Goal: Task Accomplishment & Management: Use online tool/utility

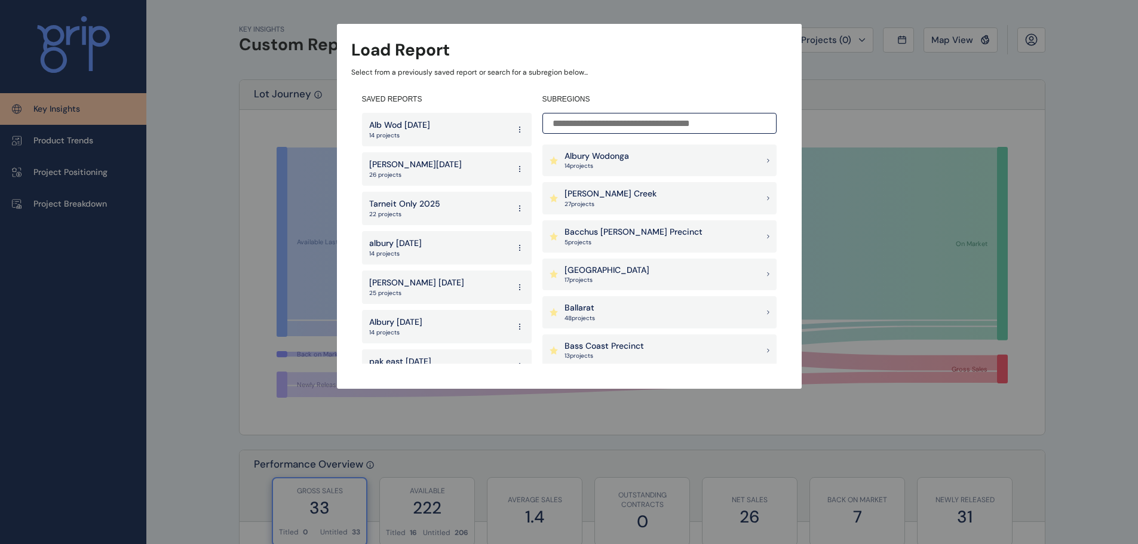
click at [595, 125] on input at bounding box center [660, 123] width 234 height 21
click at [592, 121] on input at bounding box center [660, 123] width 234 height 21
click at [441, 130] on div "Alb Wod [DATE] projects" at bounding box center [447, 129] width 170 height 33
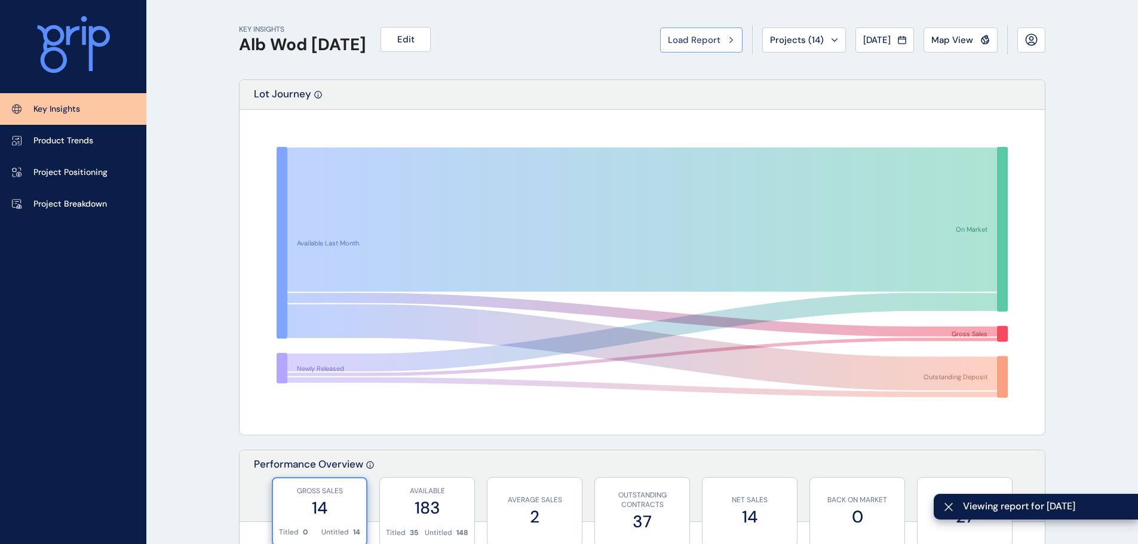
click at [714, 45] on span "Load Report" at bounding box center [694, 40] width 53 height 12
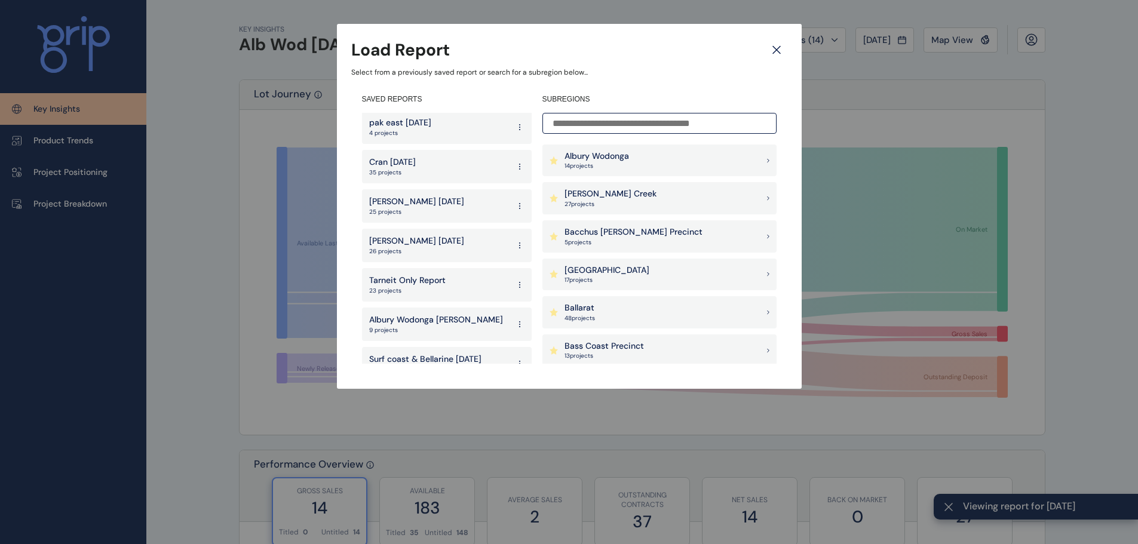
scroll to position [299, 0]
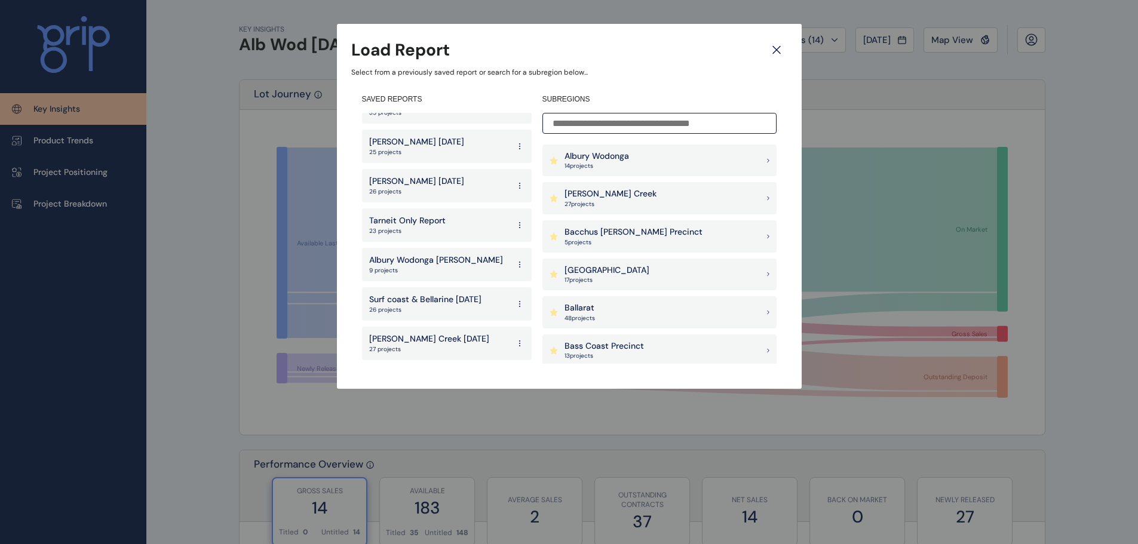
click at [429, 266] on p "9 projects" at bounding box center [436, 270] width 134 height 8
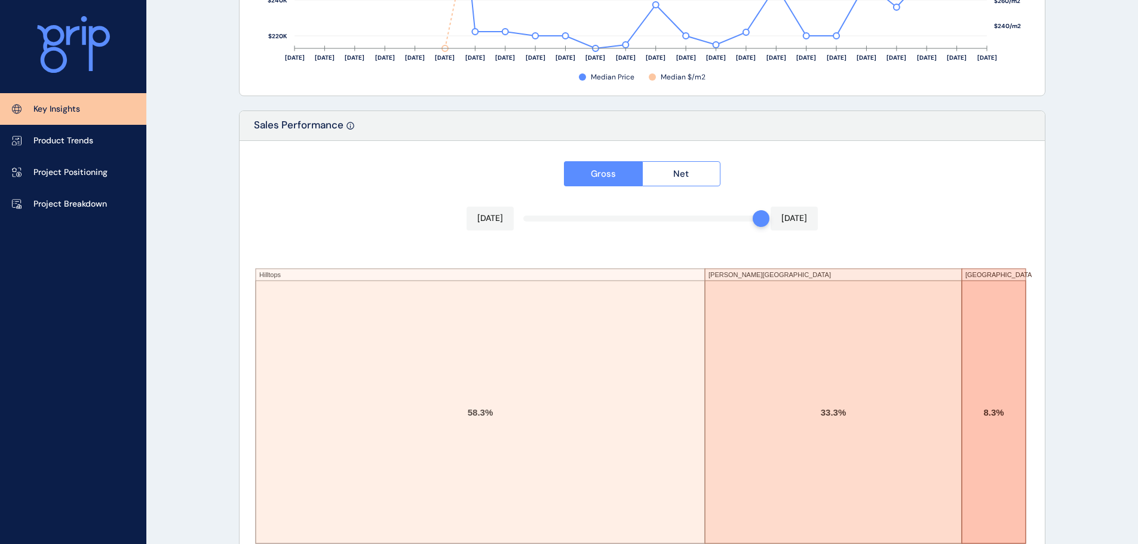
scroll to position [1971, 0]
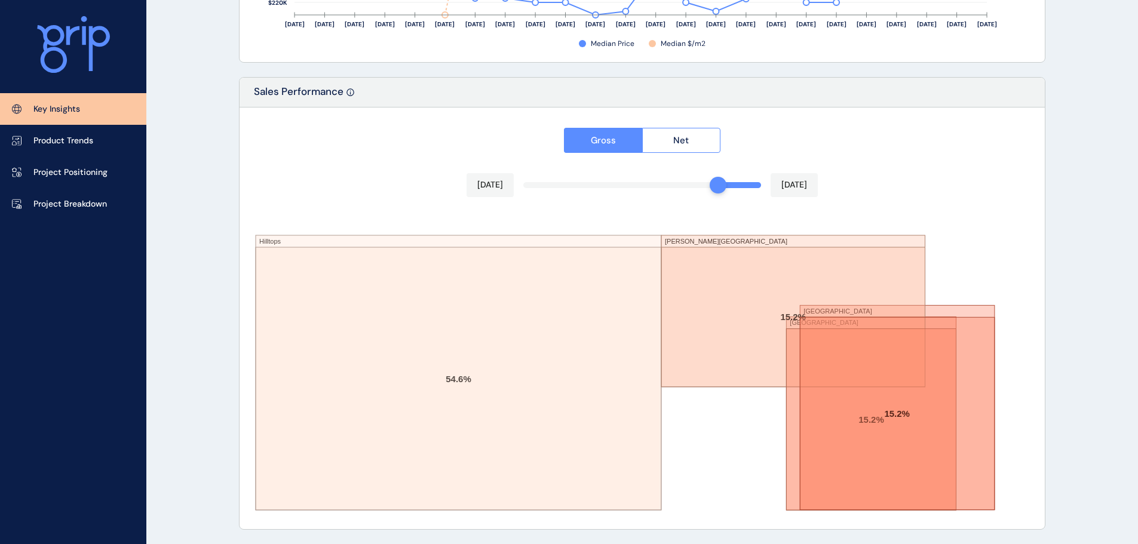
drag, startPoint x: 758, startPoint y: 183, endPoint x: 726, endPoint y: 183, distance: 32.3
click at [721, 183] on div at bounding box center [718, 185] width 17 height 17
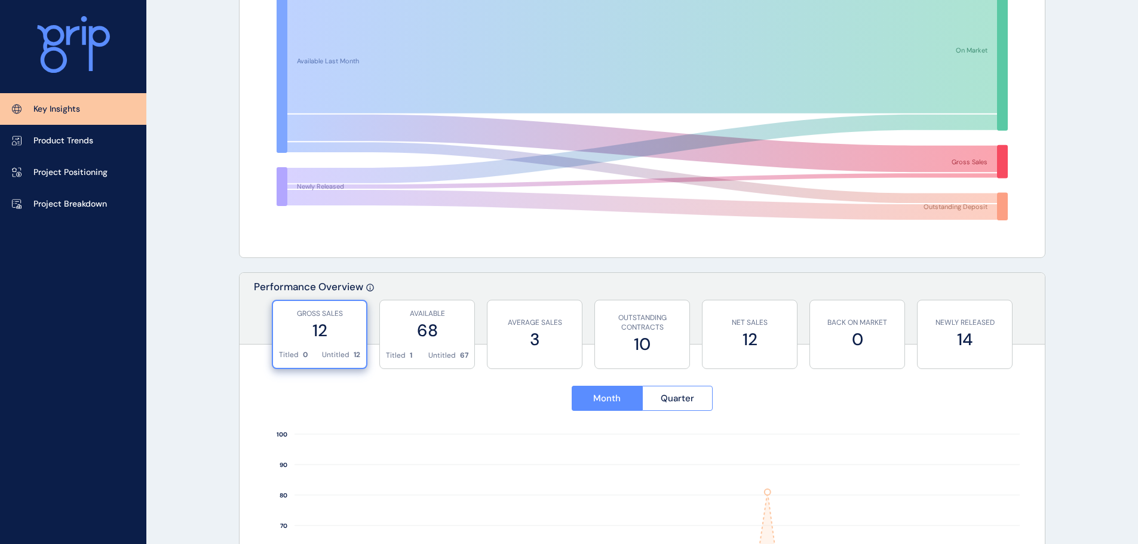
scroll to position [0, 0]
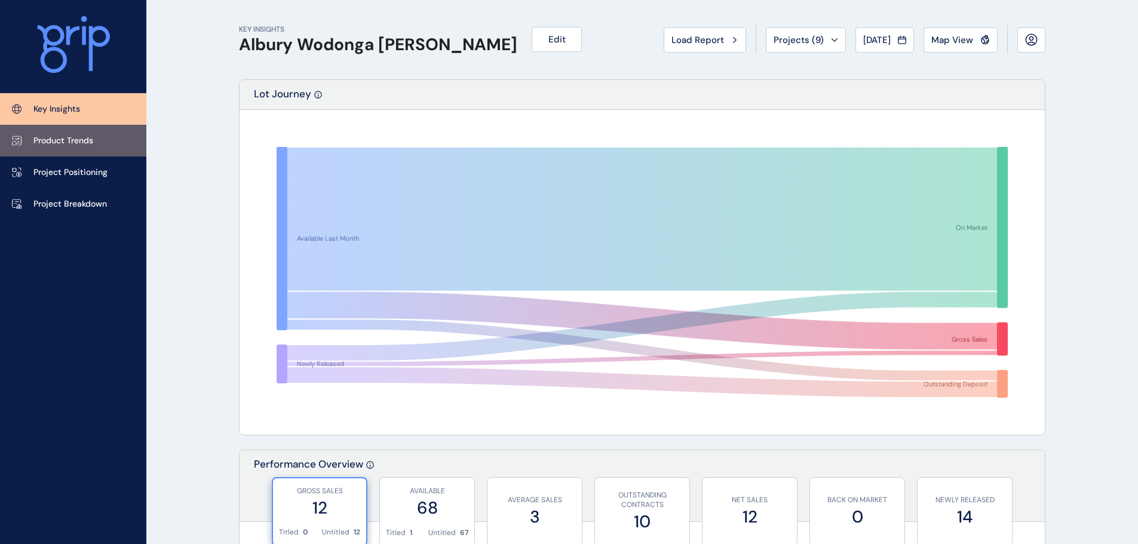
click at [66, 143] on p "Product Trends" at bounding box center [63, 141] width 60 height 12
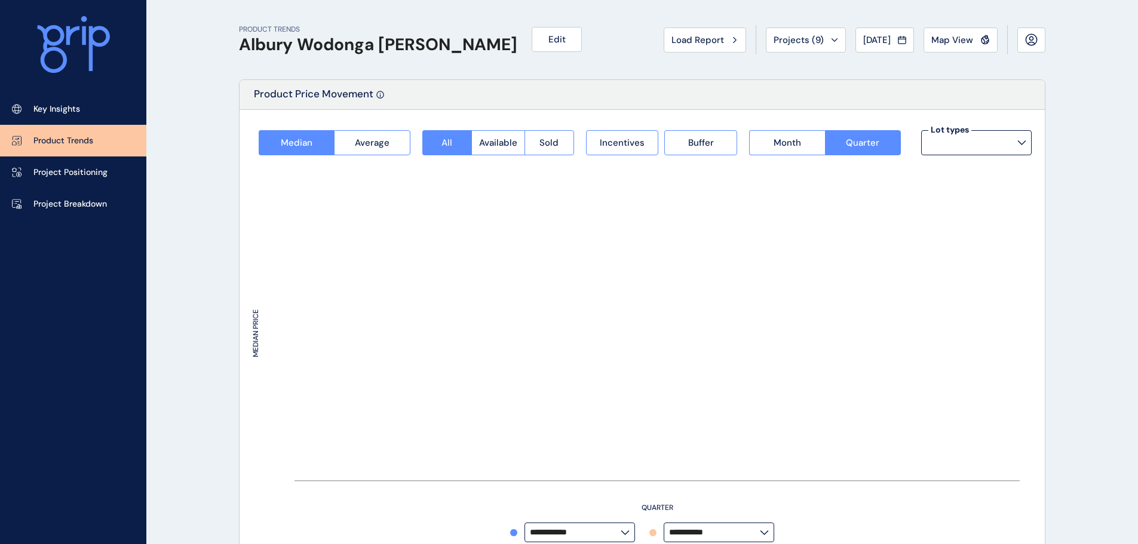
type input "*********"
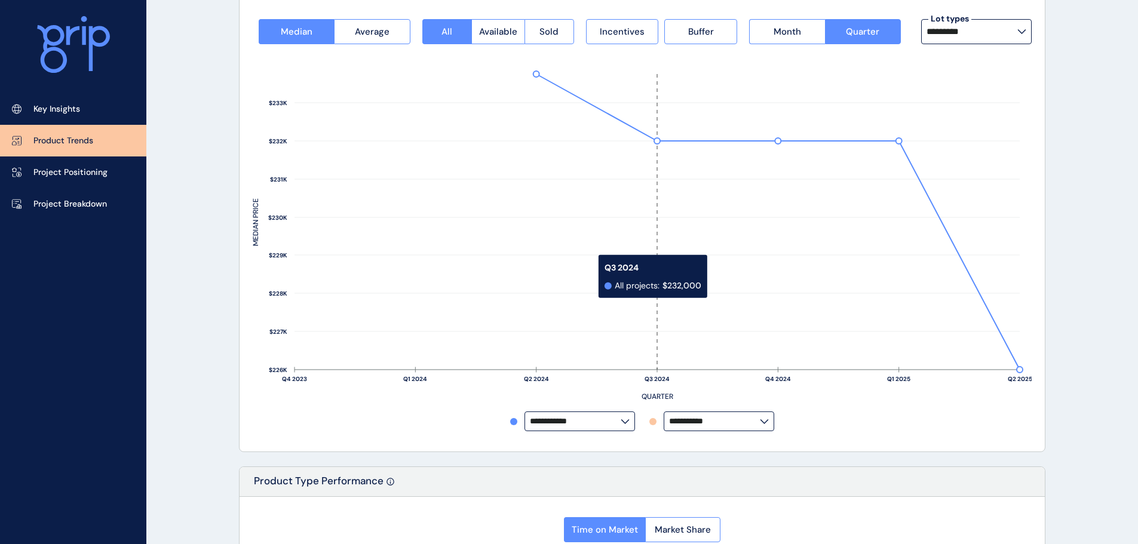
scroll to position [60, 0]
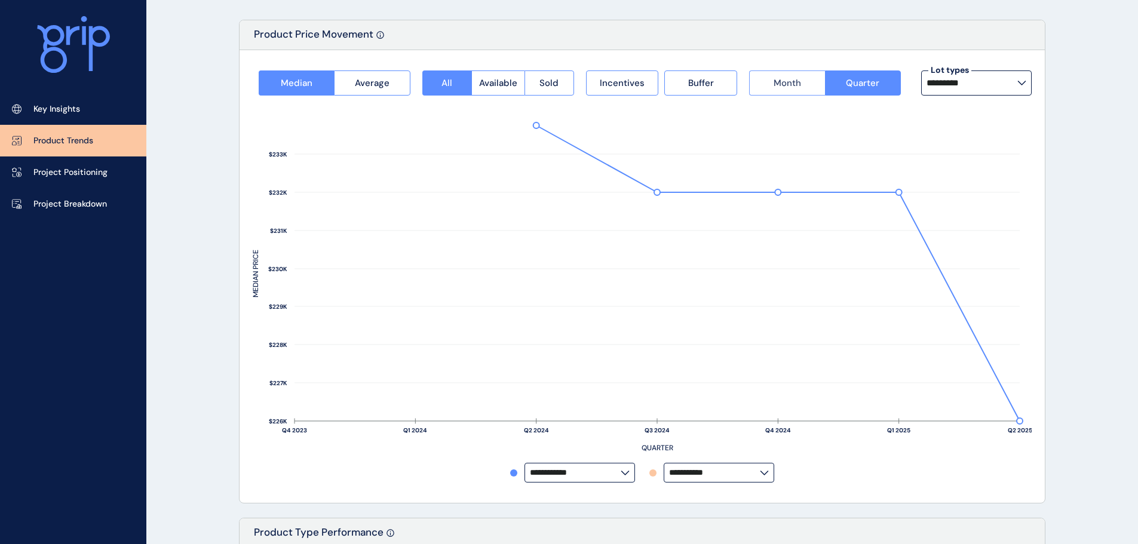
click at [762, 93] on button "Month" at bounding box center [786, 83] width 75 height 25
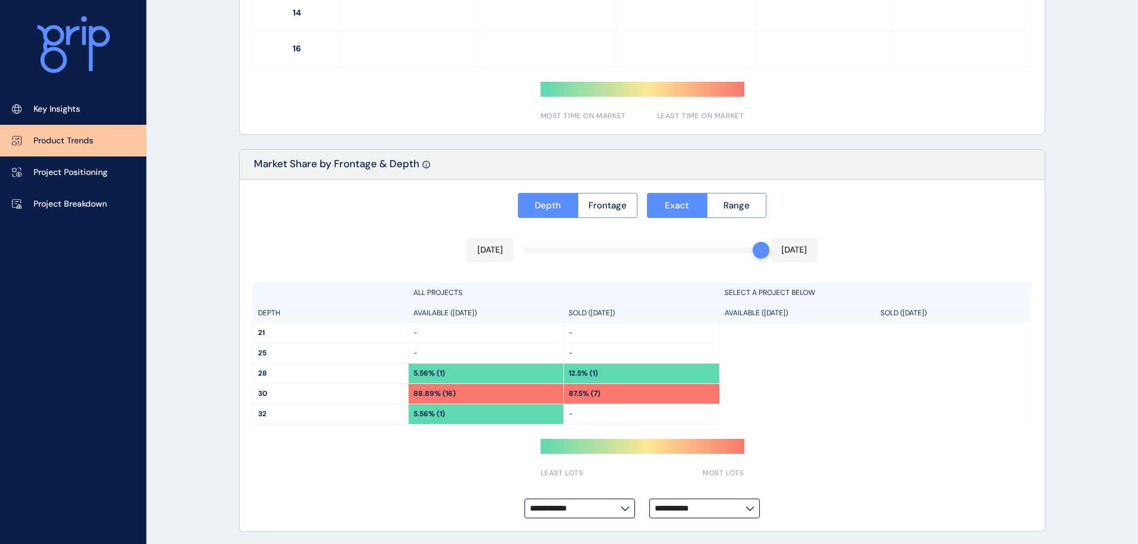
scroll to position [854, 0]
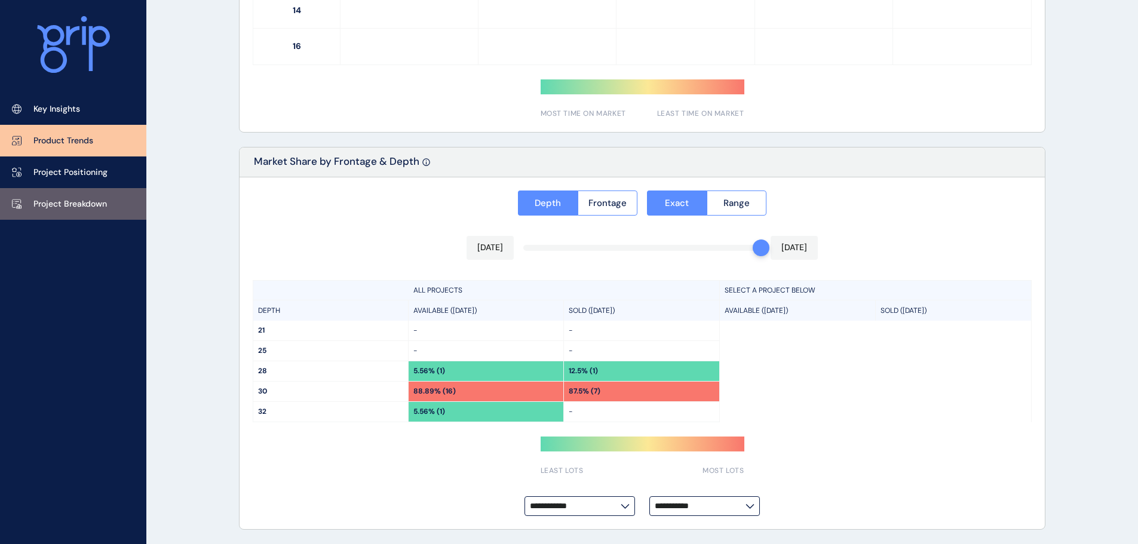
click at [85, 209] on p "Project Breakdown" at bounding box center [69, 204] width 73 height 12
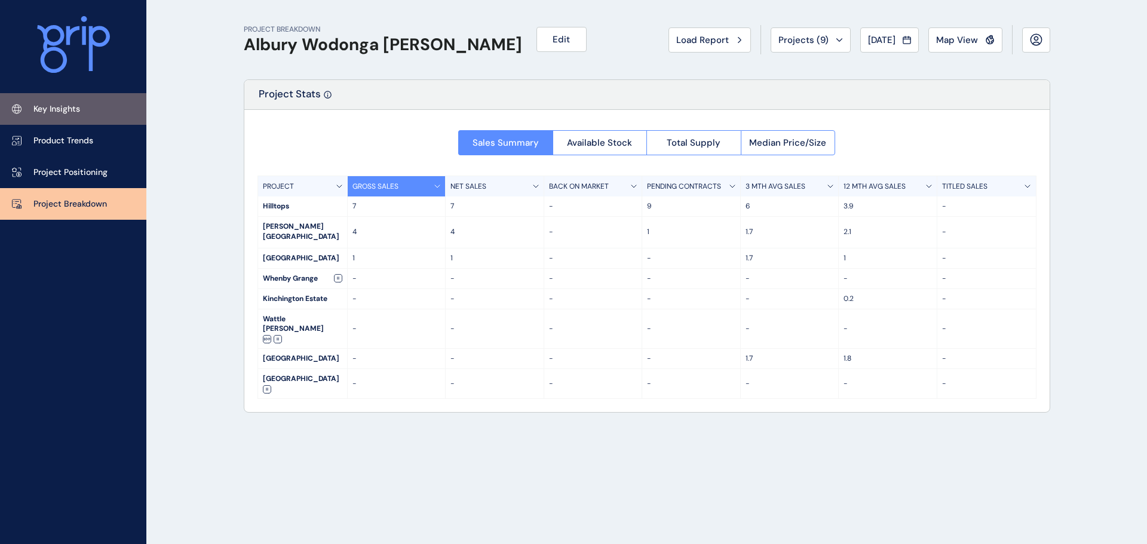
click at [77, 115] on link "Key Insights" at bounding box center [73, 109] width 146 height 32
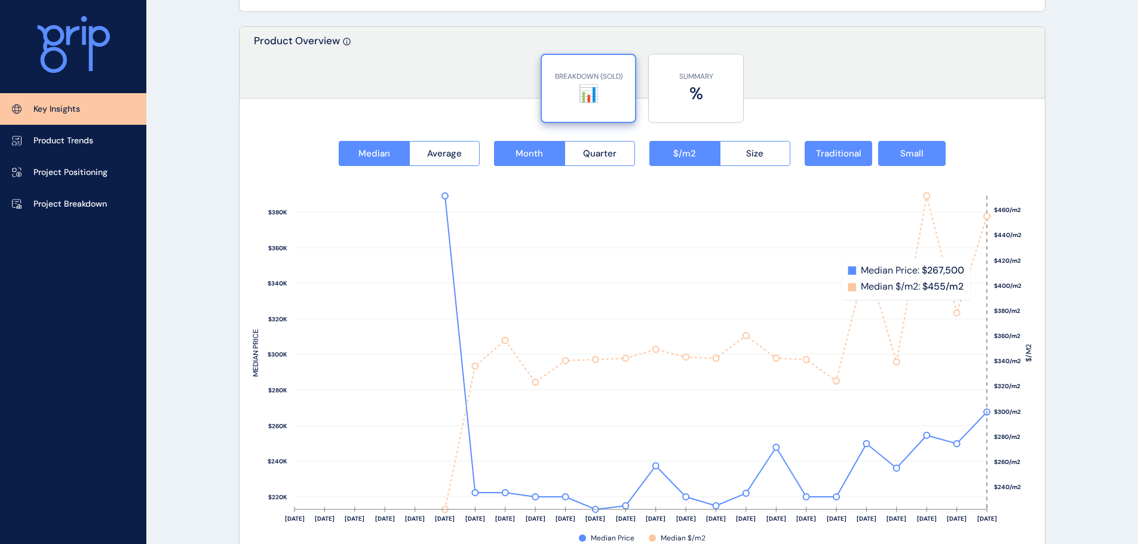
scroll to position [1494, 0]
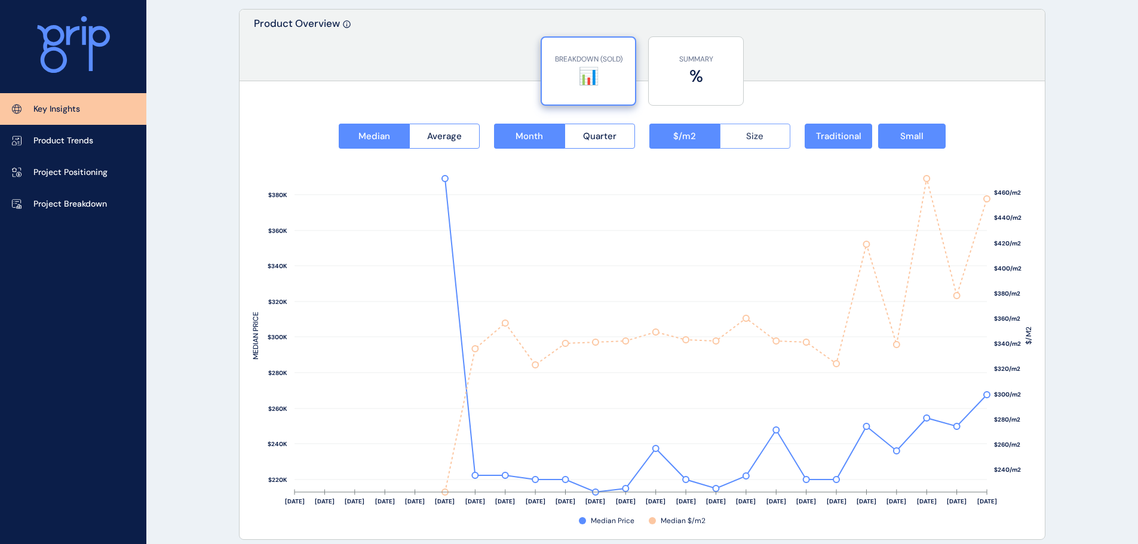
click at [762, 143] on button "Size" at bounding box center [755, 136] width 71 height 25
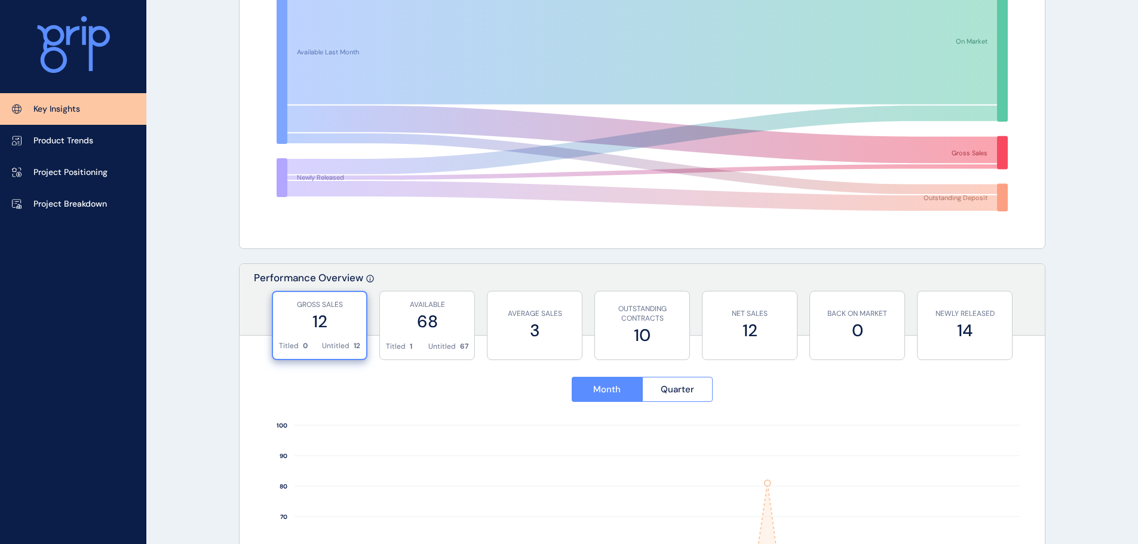
scroll to position [0, 0]
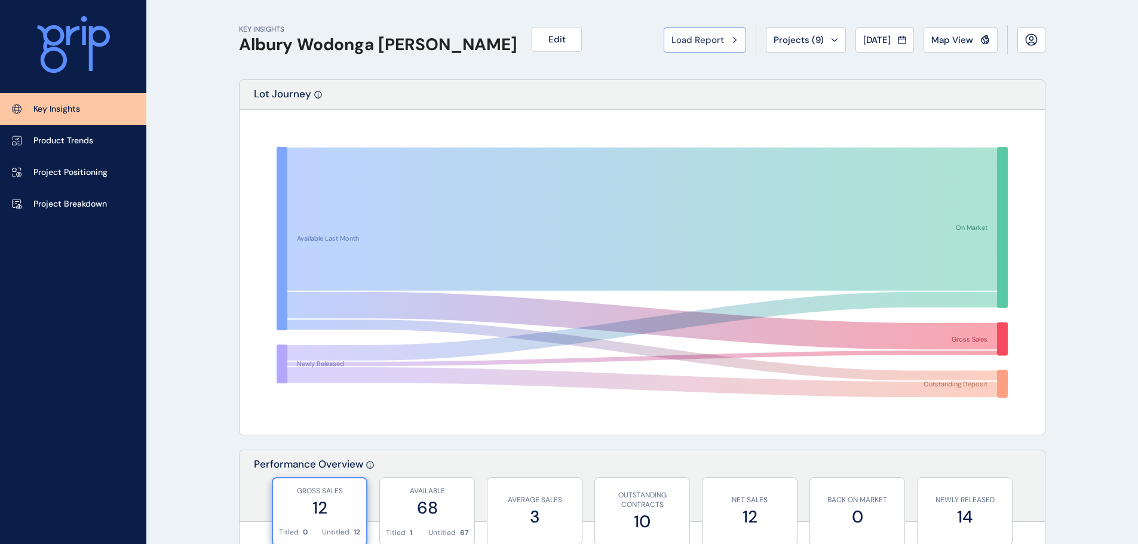
click at [712, 46] on button "Load Report" at bounding box center [705, 39] width 82 height 25
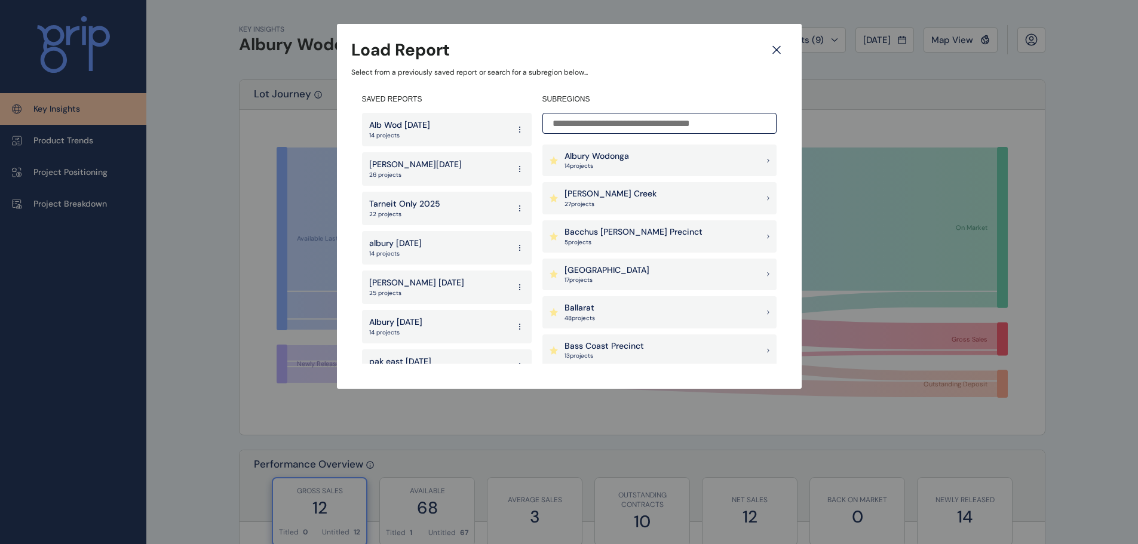
click at [409, 209] on p "Tarneit Only 2025" at bounding box center [404, 204] width 71 height 12
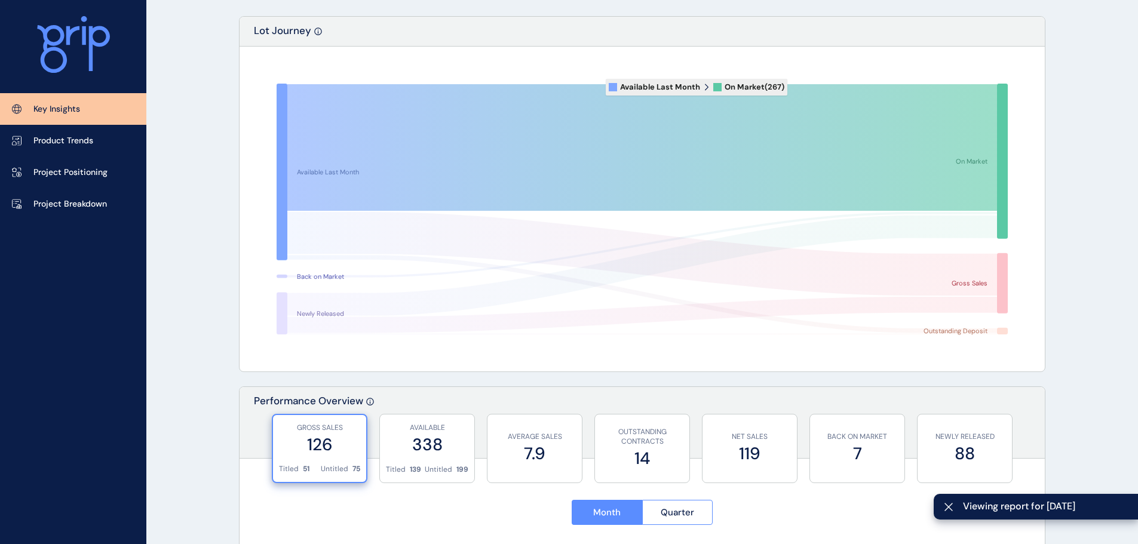
scroll to position [120, 0]
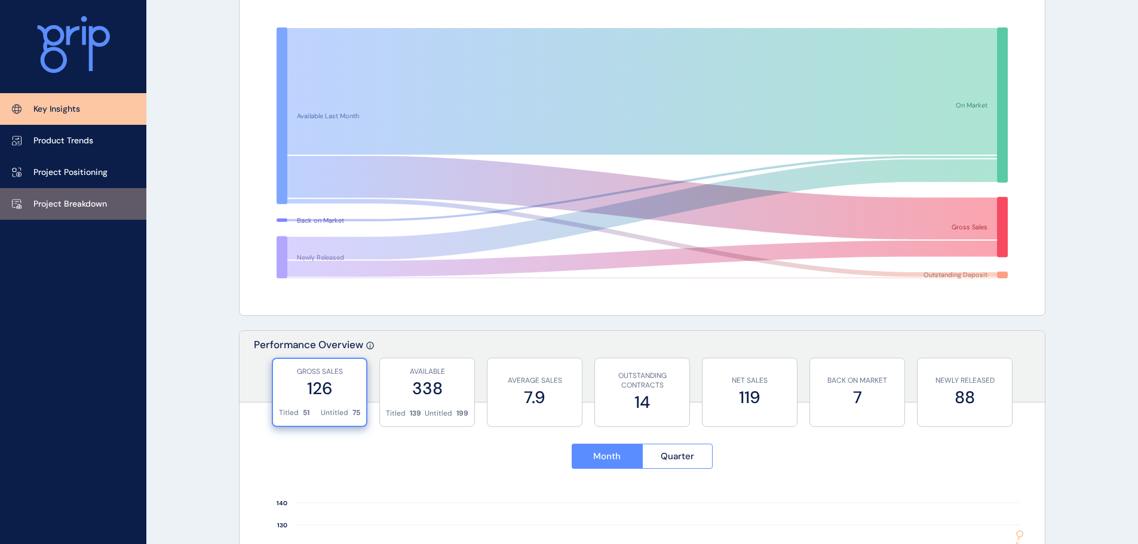
click at [32, 193] on link "Project Breakdown" at bounding box center [73, 204] width 146 height 32
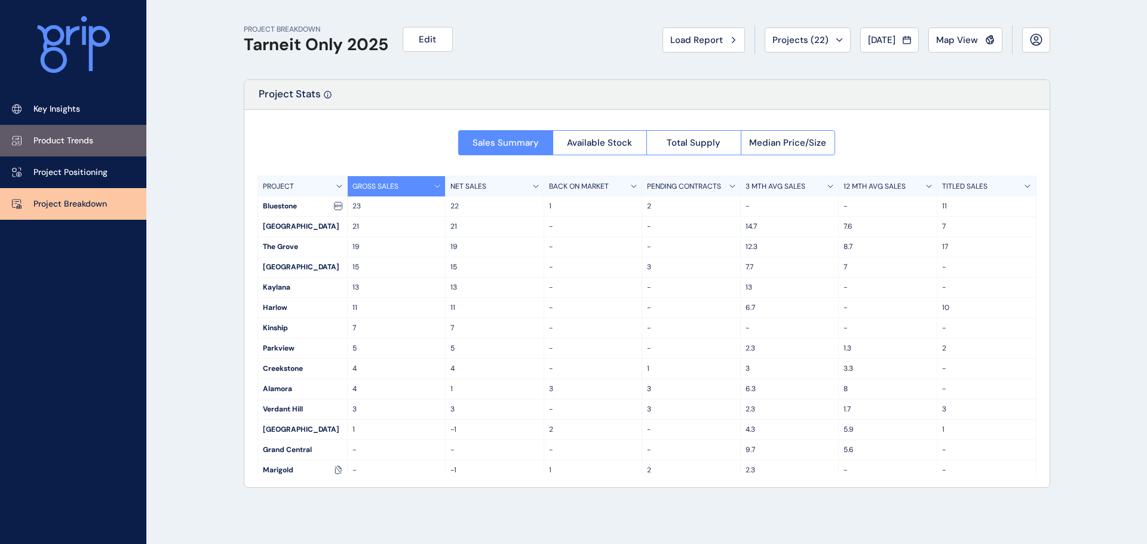
drag, startPoint x: 69, startPoint y: 114, endPoint x: 136, endPoint y: 135, distance: 70.3
click at [69, 114] on p "Key Insights" at bounding box center [56, 109] width 47 height 12
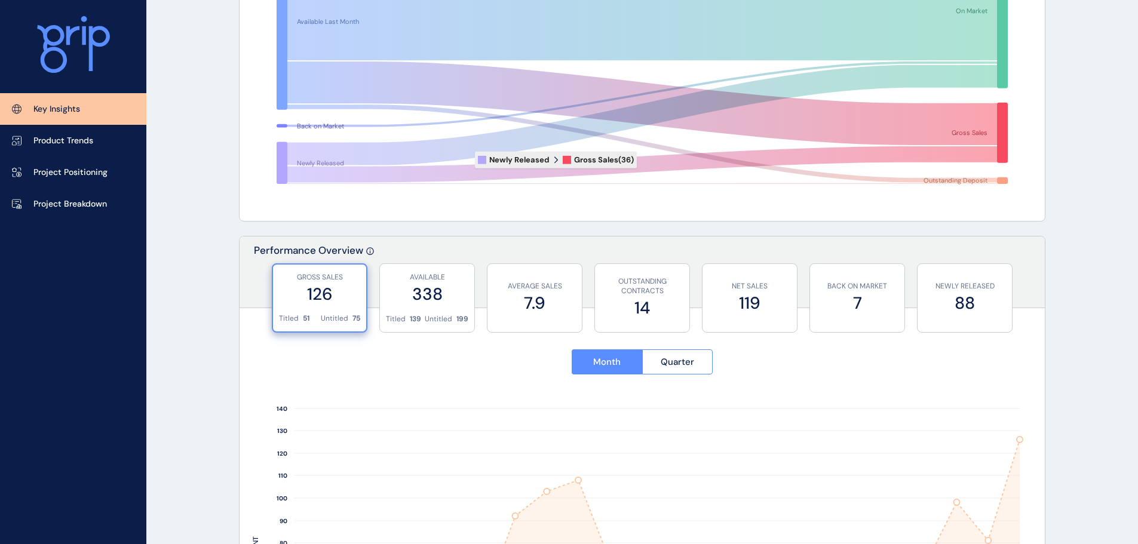
scroll to position [299, 0]
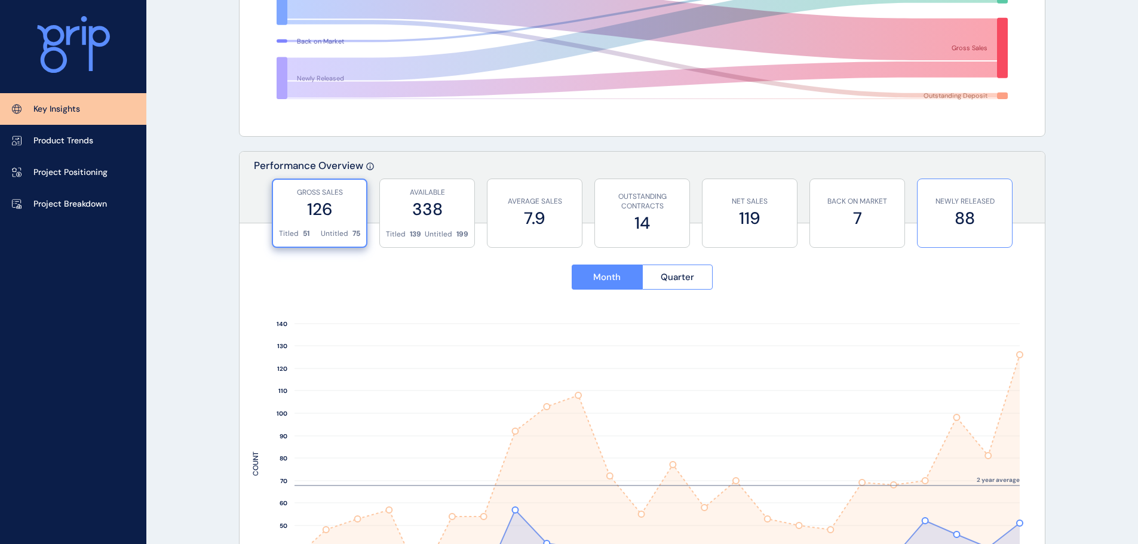
click at [967, 222] on label "88" at bounding box center [965, 218] width 82 height 23
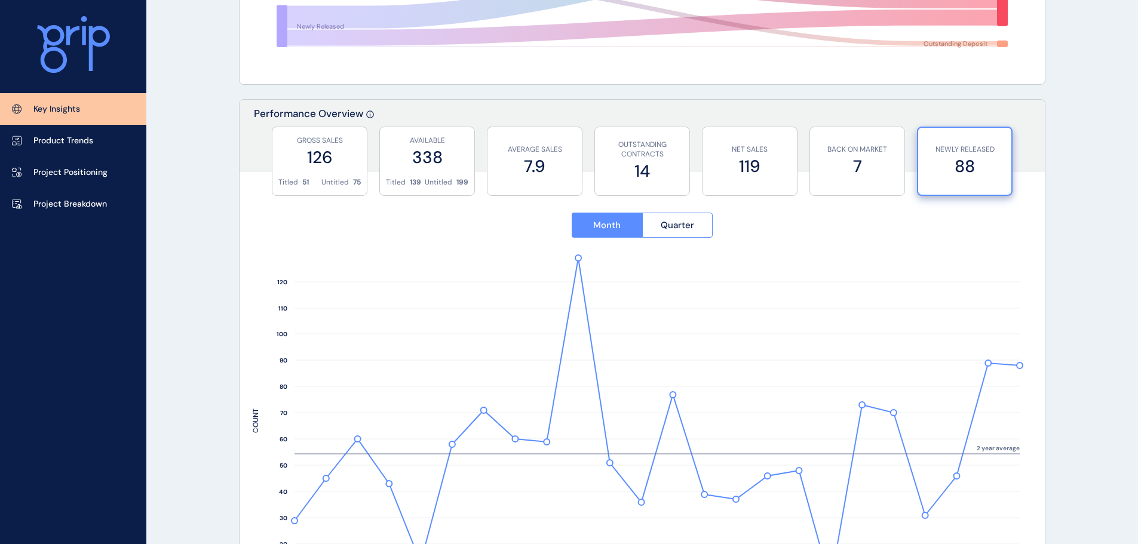
scroll to position [418, 0]
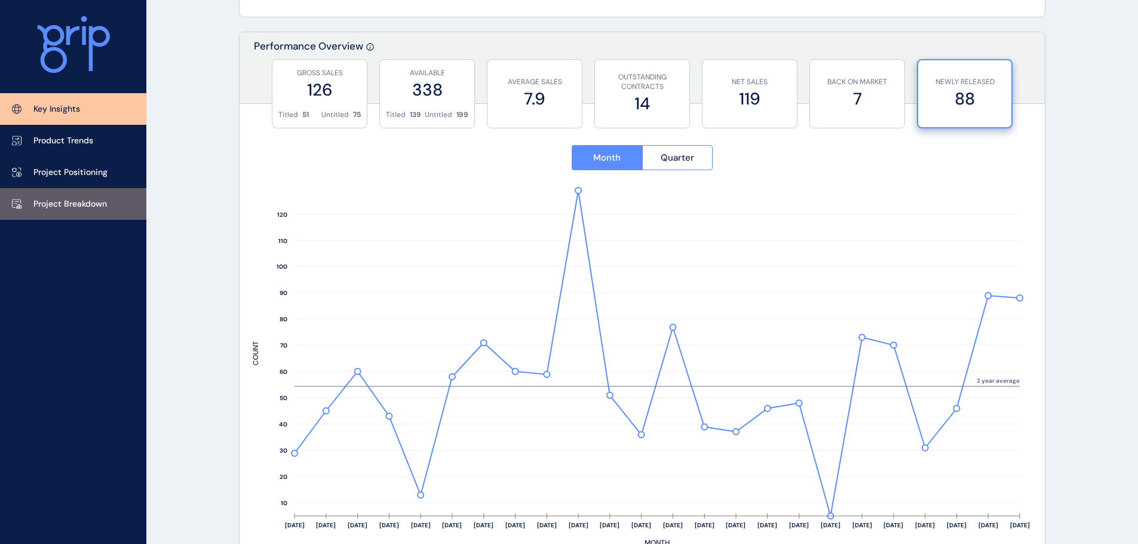
click at [69, 191] on link "Project Breakdown" at bounding box center [73, 204] width 146 height 32
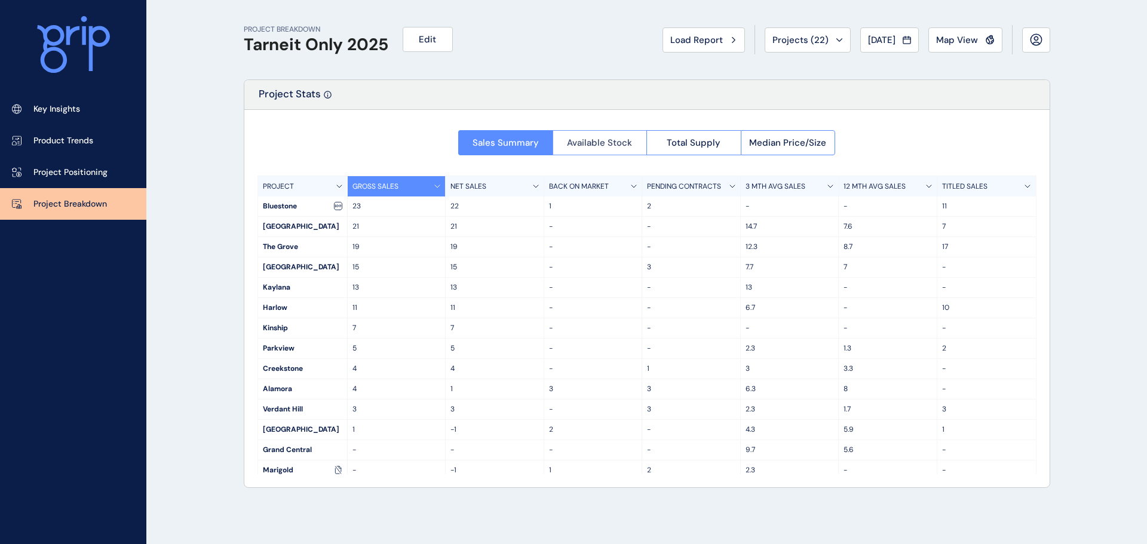
click at [589, 147] on span "Available Stock" at bounding box center [599, 143] width 65 height 12
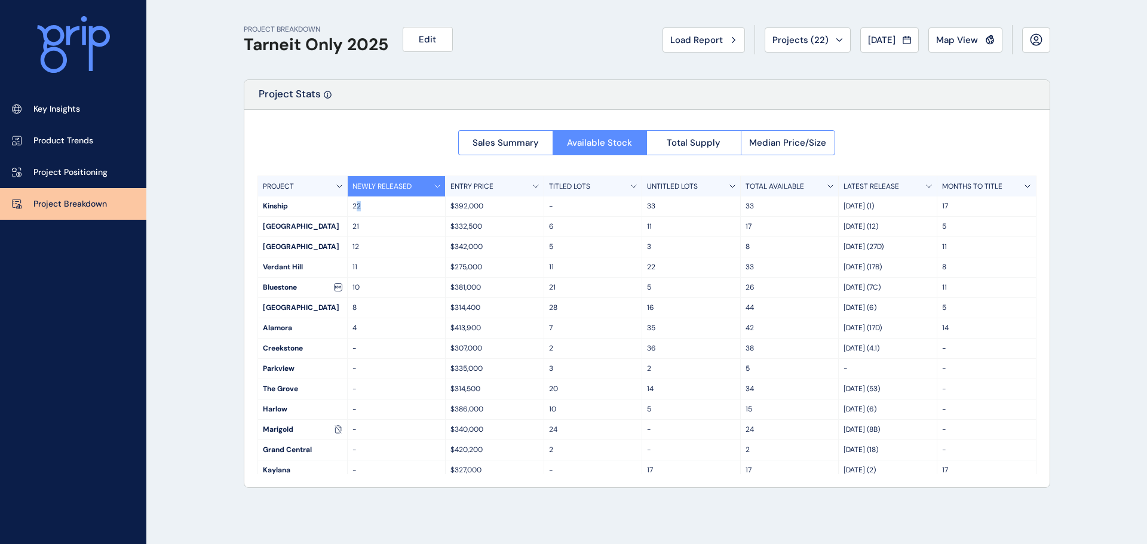
drag, startPoint x: 354, startPoint y: 206, endPoint x: 366, endPoint y: 206, distance: 12.0
click at [366, 206] on p "22" at bounding box center [397, 206] width 88 height 10
drag, startPoint x: 63, startPoint y: 116, endPoint x: 80, endPoint y: 121, distance: 18.0
click at [63, 116] on link "Key Insights" at bounding box center [73, 109] width 146 height 32
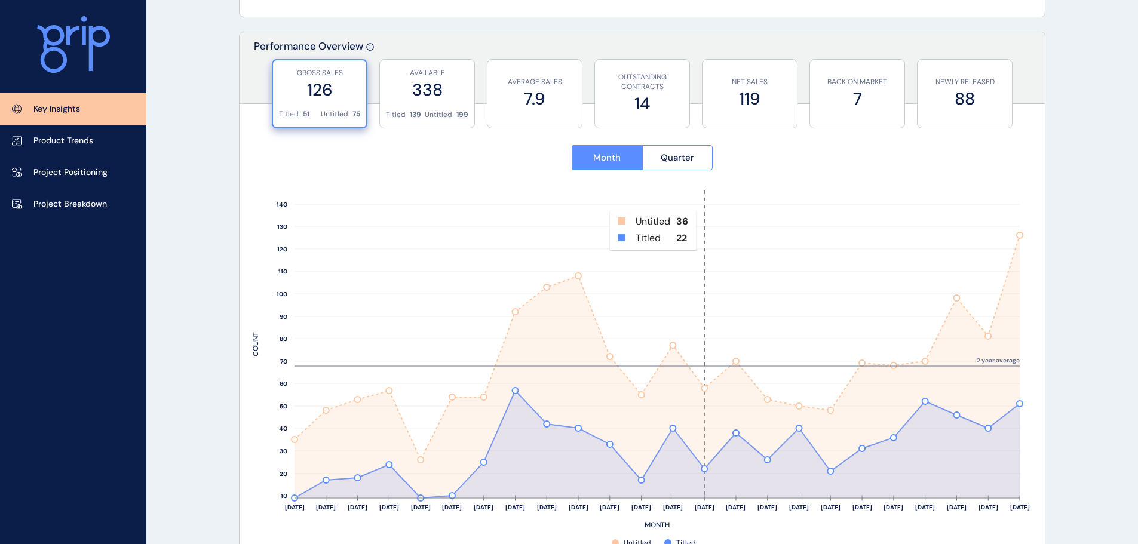
scroll to position [478, 0]
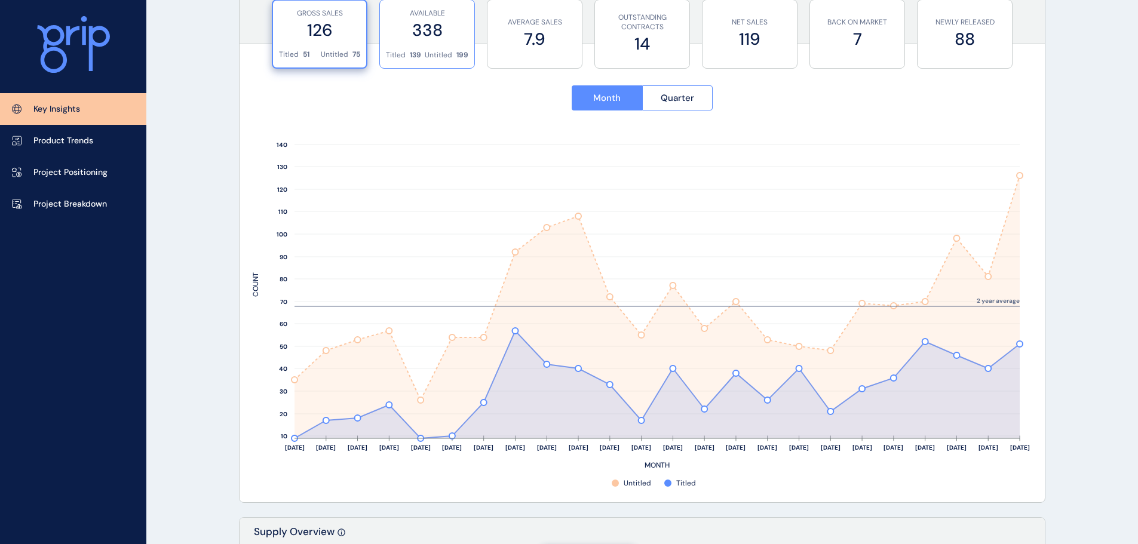
click at [439, 40] on label "338" at bounding box center [427, 30] width 82 height 23
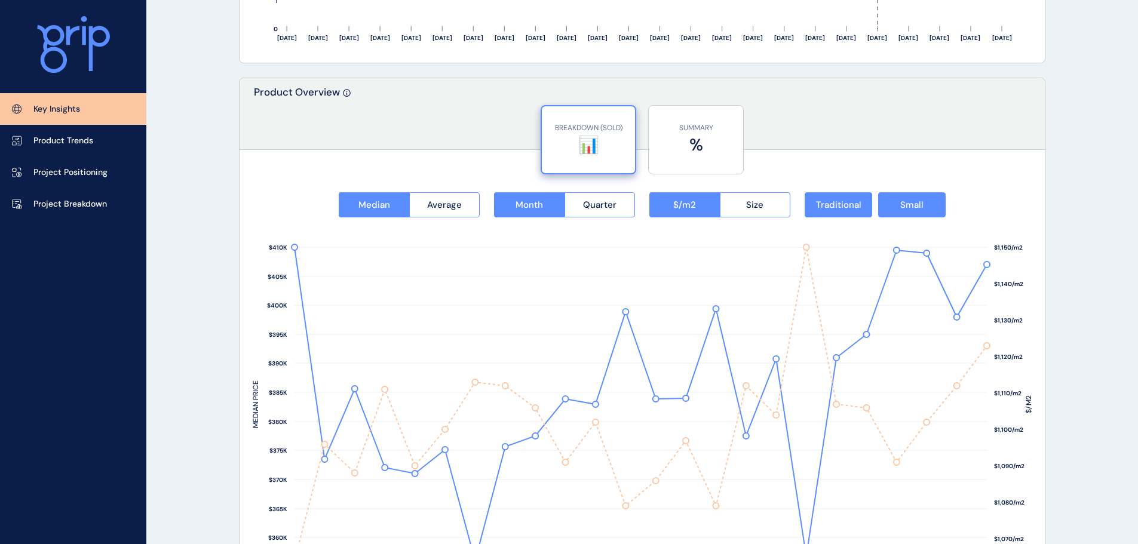
scroll to position [1494, 0]
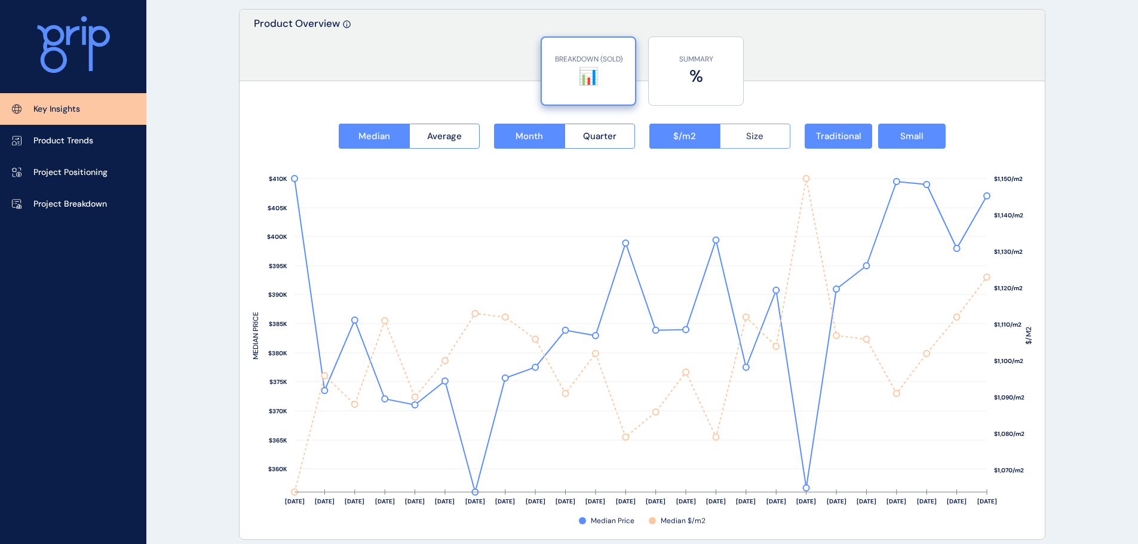
drag, startPoint x: 770, startPoint y: 142, endPoint x: 779, endPoint y: 146, distance: 9.4
click at [770, 142] on button "Size" at bounding box center [755, 136] width 71 height 25
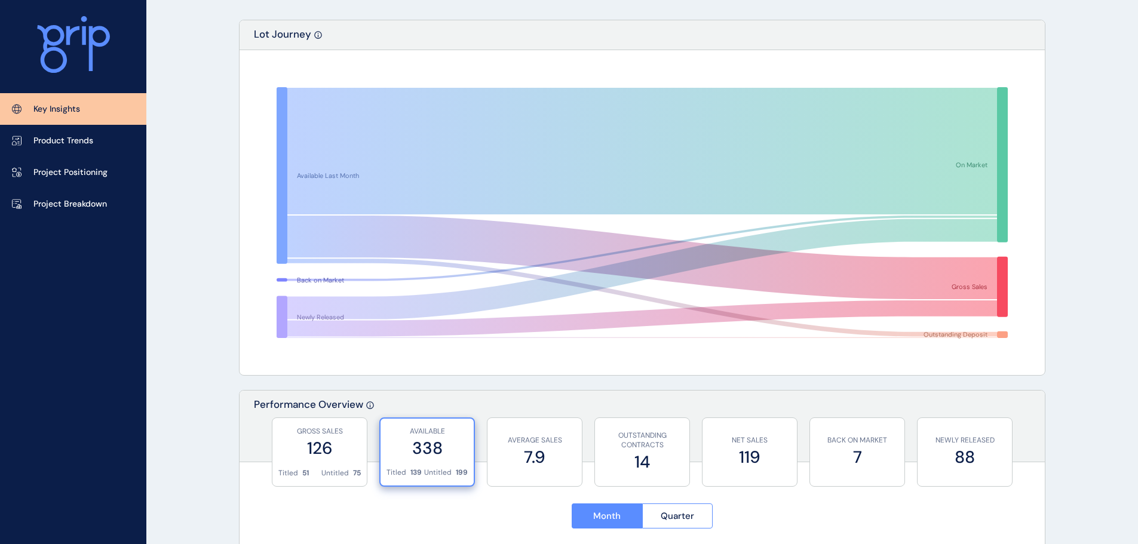
scroll to position [299, 0]
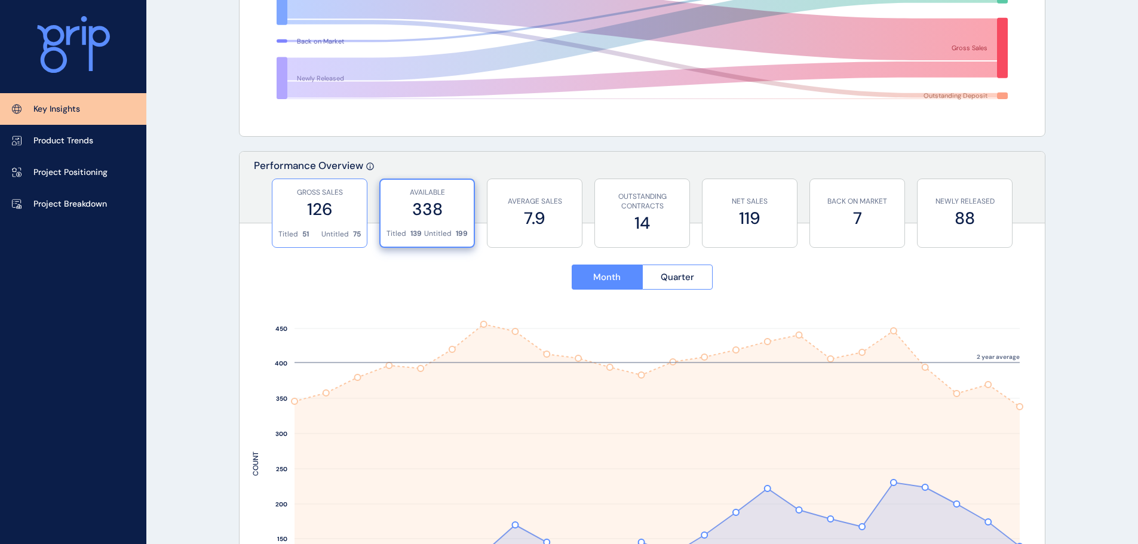
click at [323, 203] on label "126" at bounding box center [319, 209] width 82 height 23
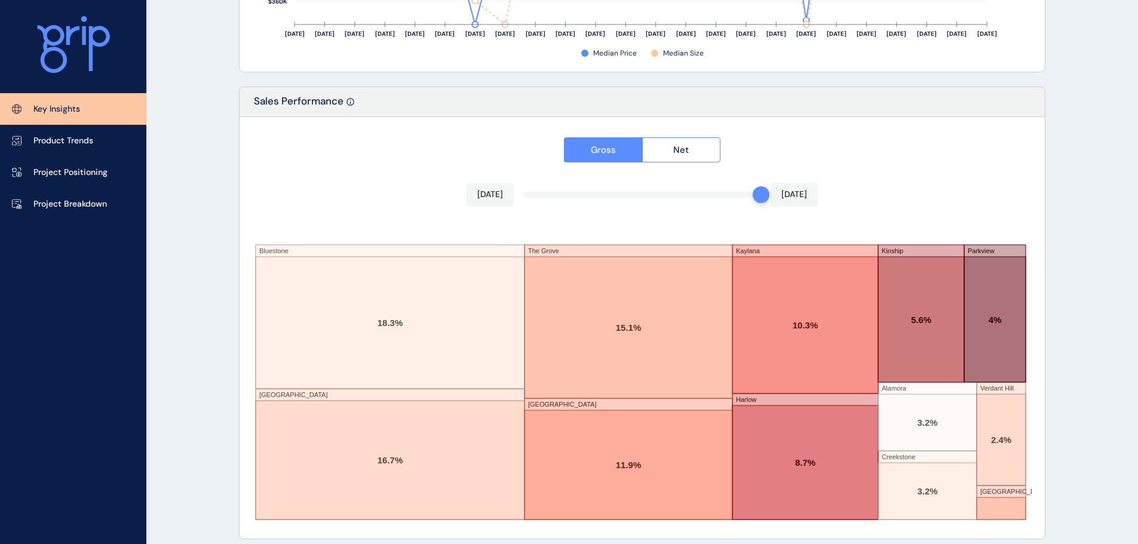
scroll to position [1971, 0]
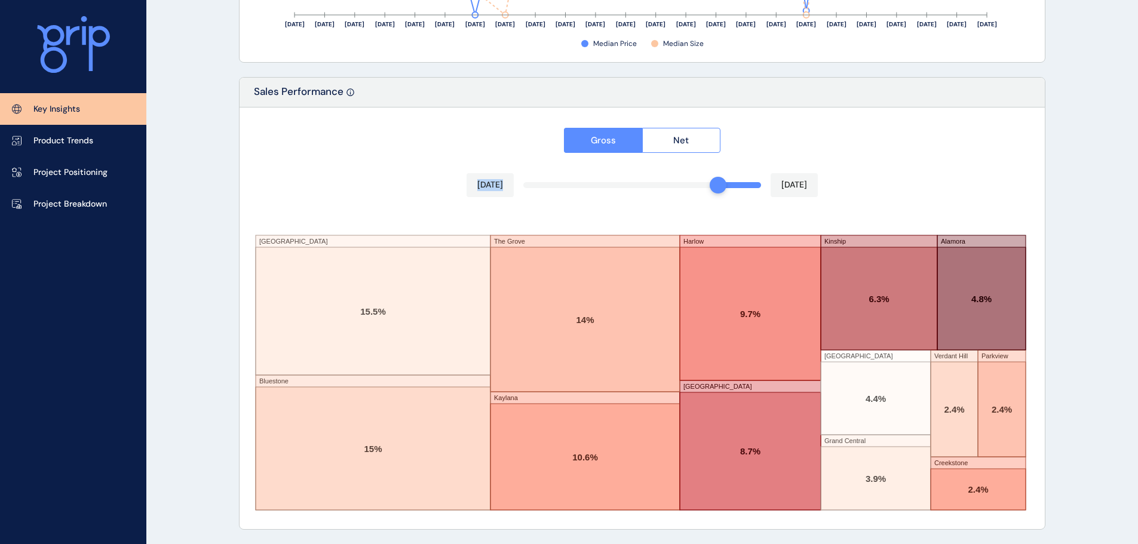
drag, startPoint x: 762, startPoint y: 182, endPoint x: 729, endPoint y: 185, distance: 33.5
click at [727, 185] on div at bounding box center [718, 185] width 17 height 17
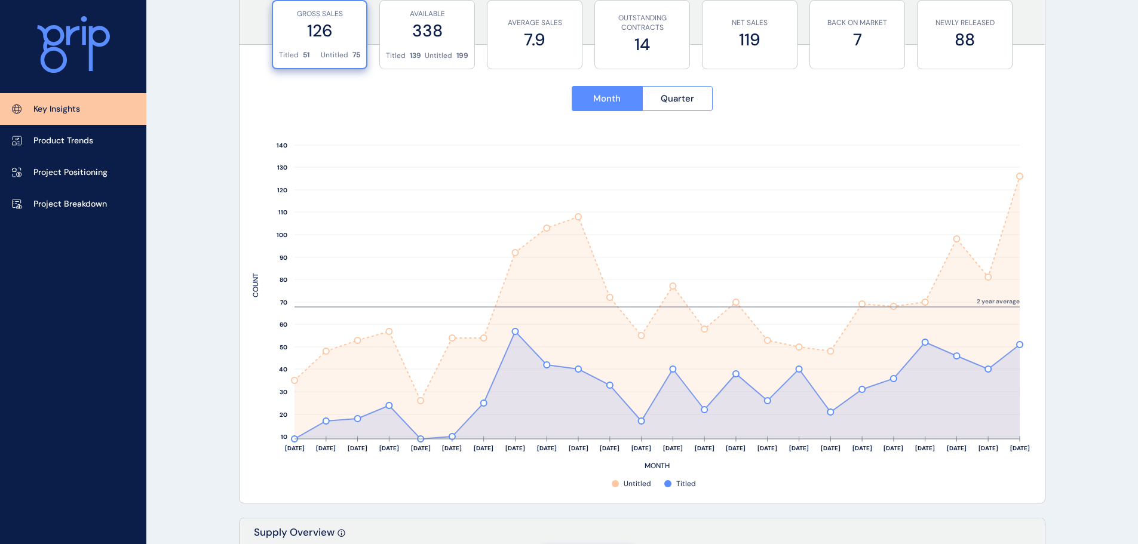
scroll to position [0, 0]
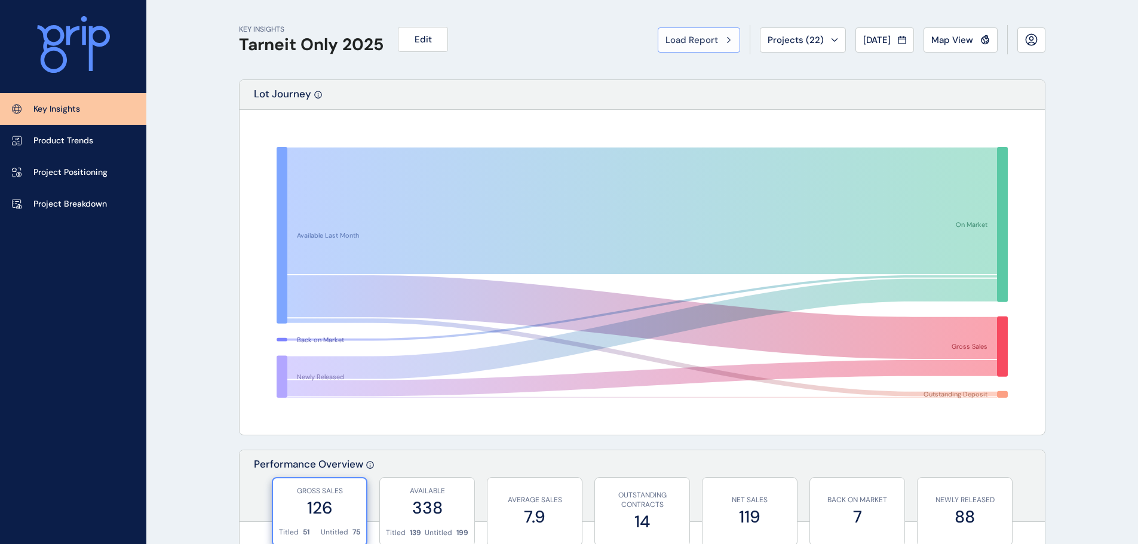
click at [728, 42] on icon at bounding box center [729, 39] width 3 height 5
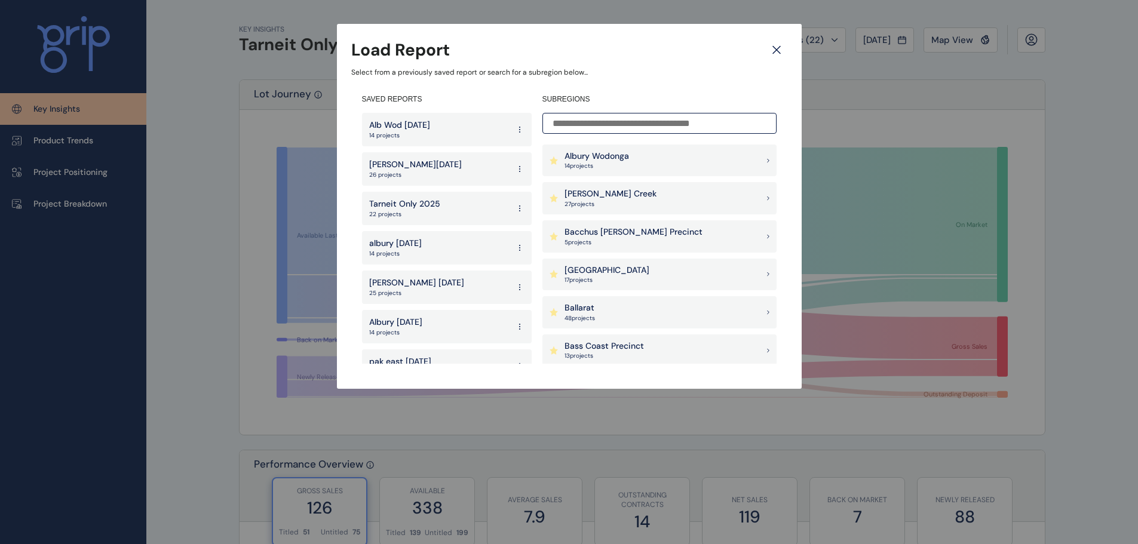
click at [586, 120] on input at bounding box center [660, 123] width 234 height 21
click at [586, 123] on input at bounding box center [660, 123] width 234 height 21
click at [574, 130] on input at bounding box center [660, 123] width 234 height 21
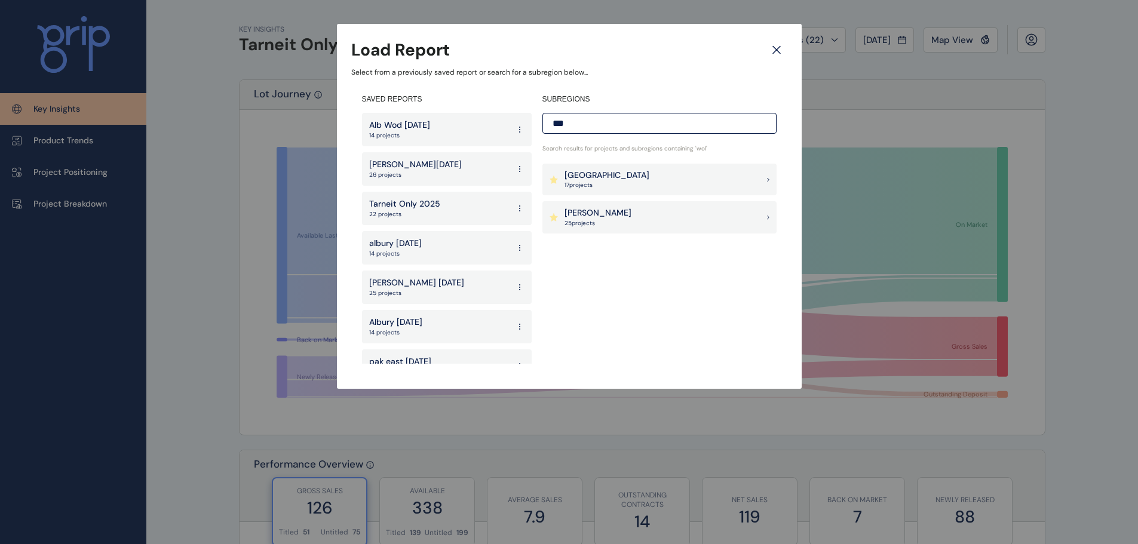
type input "***"
click at [635, 220] on div "[PERSON_NAME] 25 project s" at bounding box center [660, 217] width 234 height 32
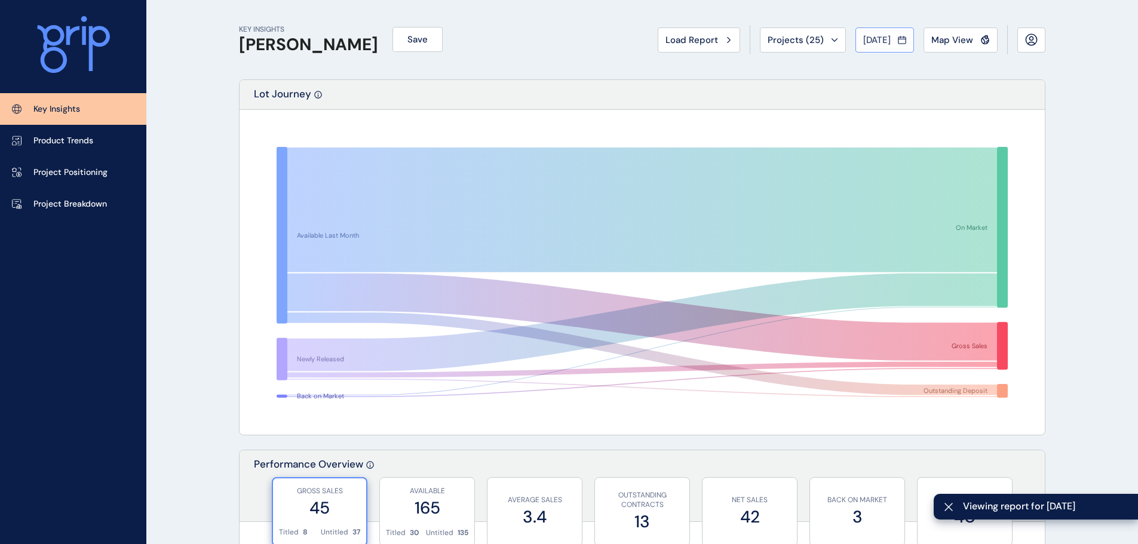
click at [893, 43] on div "[DATE]" at bounding box center [884, 40] width 43 height 12
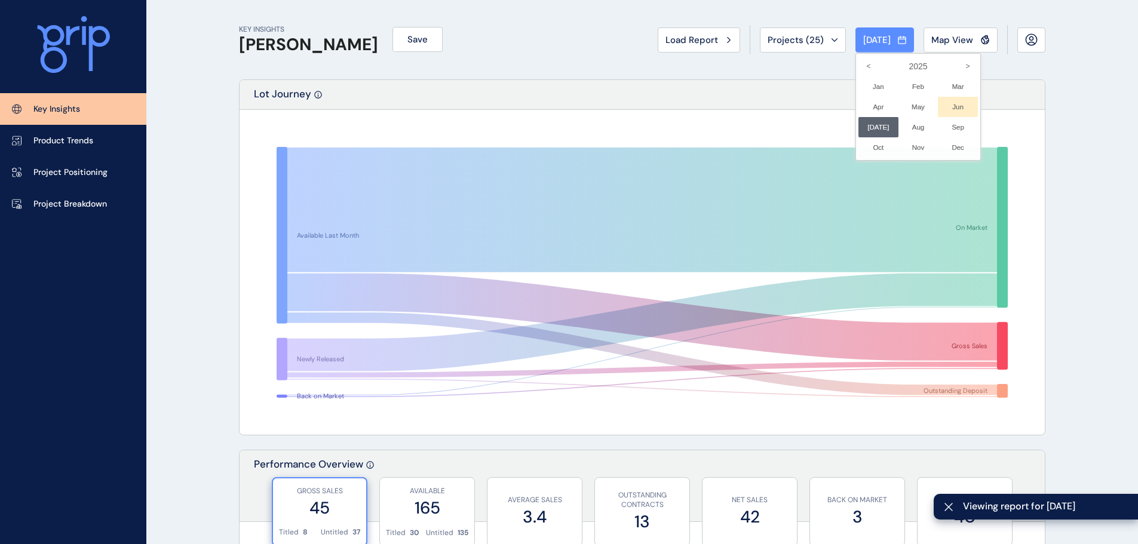
click at [950, 109] on li "Jun No report is available for this period. New months are usually published 5 …" at bounding box center [958, 107] width 40 height 20
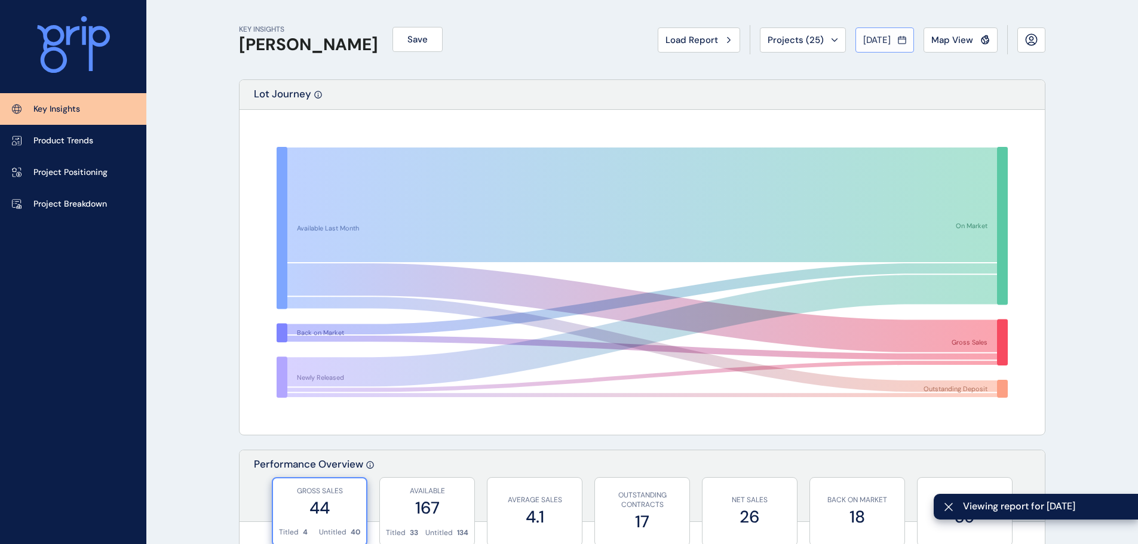
click at [880, 40] on span "[DATE]" at bounding box center [876, 40] width 27 height 12
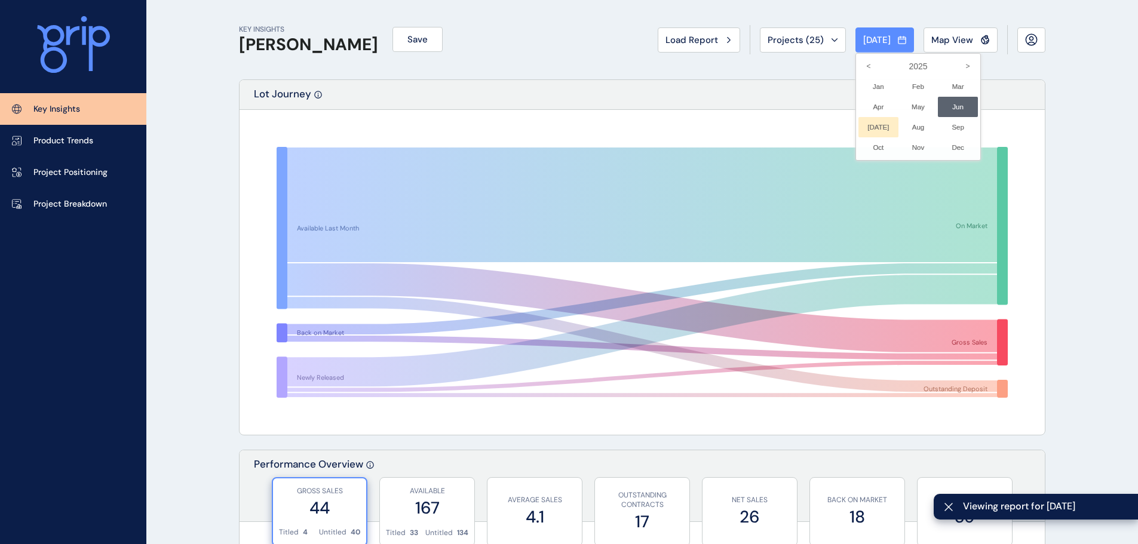
click at [869, 124] on li "[DATE] No report is available for this period. New months are usually published…" at bounding box center [879, 127] width 40 height 20
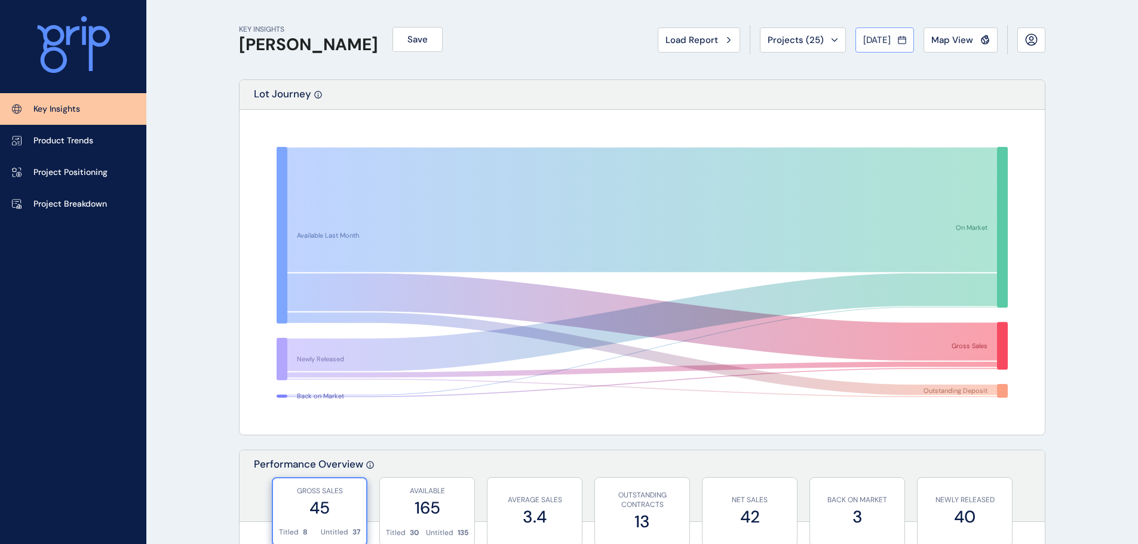
click at [876, 45] on span "[DATE]" at bounding box center [876, 40] width 27 height 12
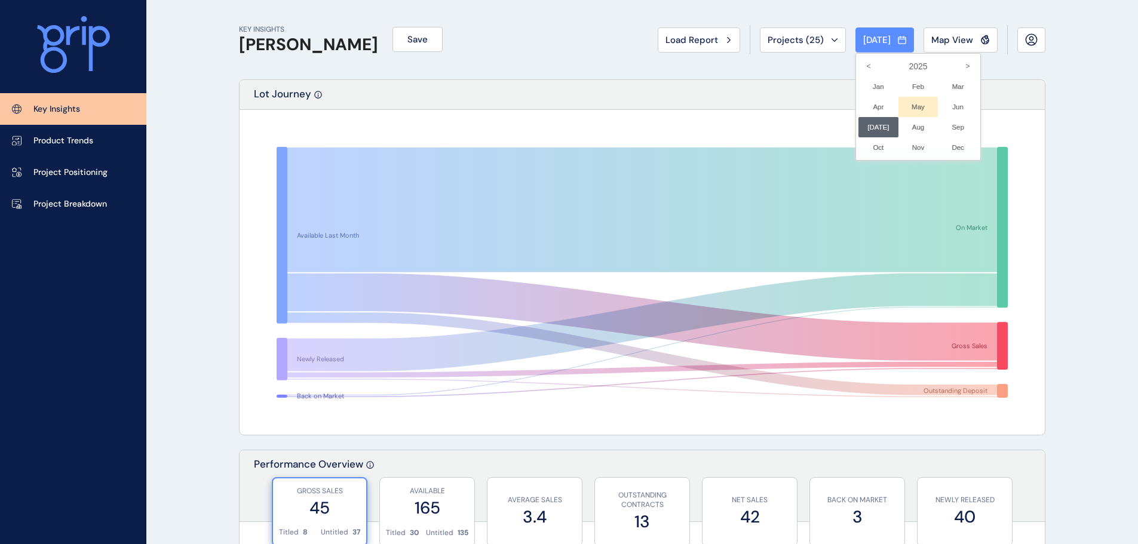
click at [909, 107] on li "May No report is available for this period. New months are usually published 5 …" at bounding box center [919, 107] width 40 height 20
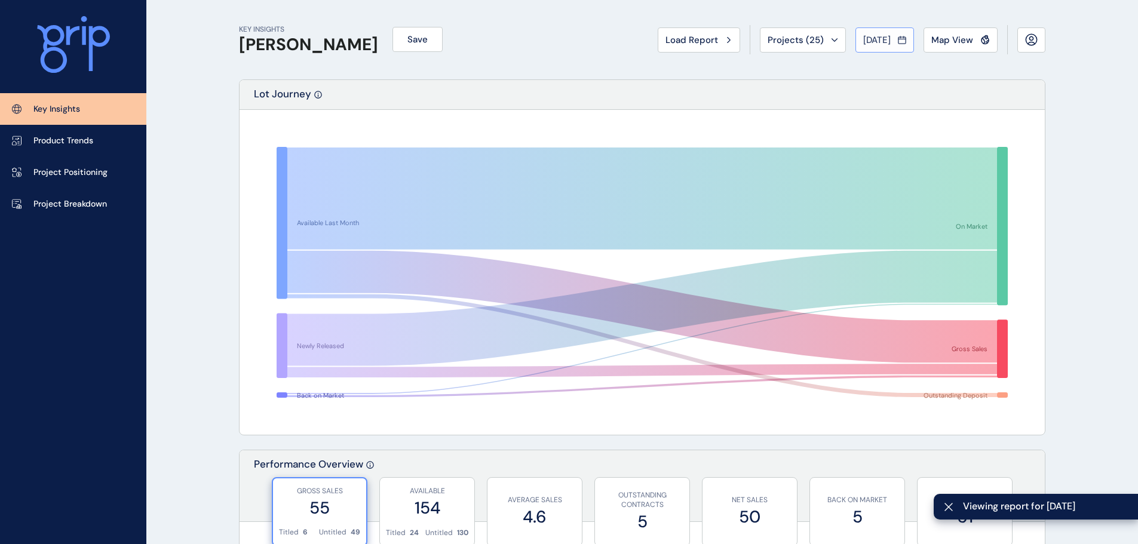
click at [863, 45] on span "[DATE]" at bounding box center [876, 40] width 27 height 12
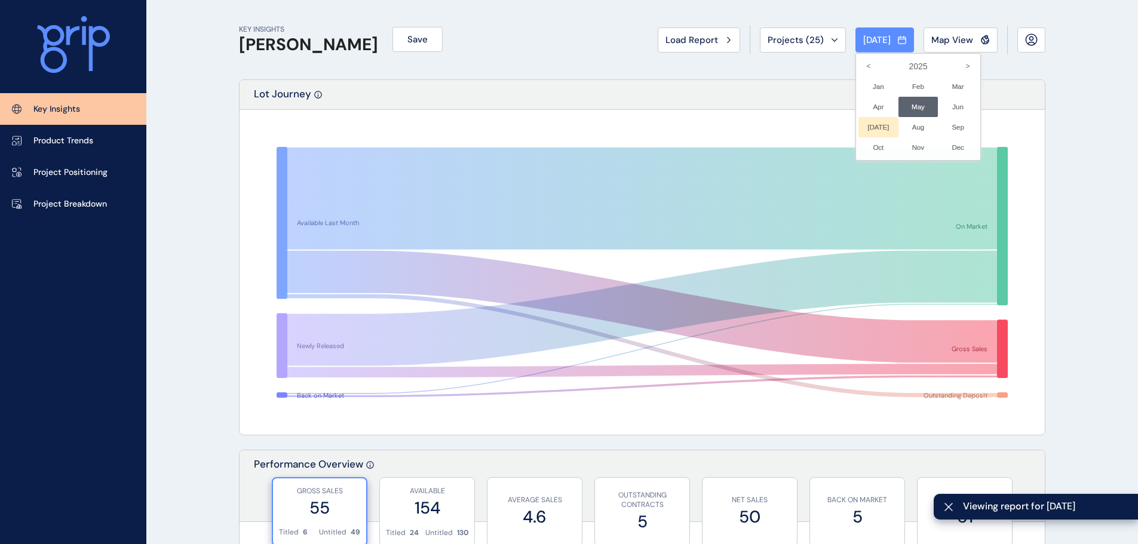
click at [868, 128] on li "[DATE] No report is available for this period. New months are usually published…" at bounding box center [879, 127] width 40 height 20
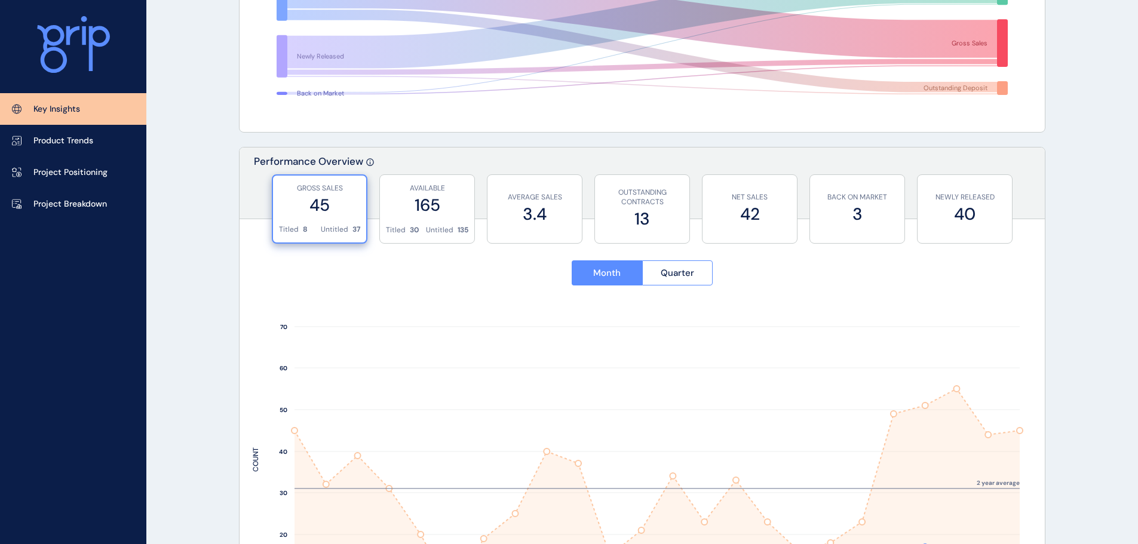
scroll to position [299, 0]
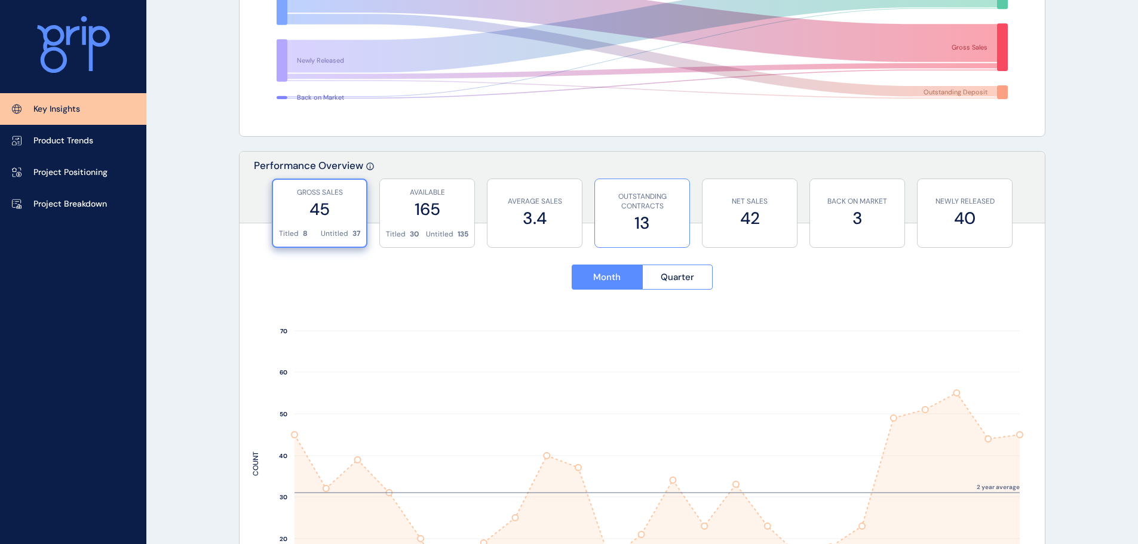
click at [662, 210] on p "OUTSTANDING CONTRACTS" at bounding box center [642, 202] width 82 height 20
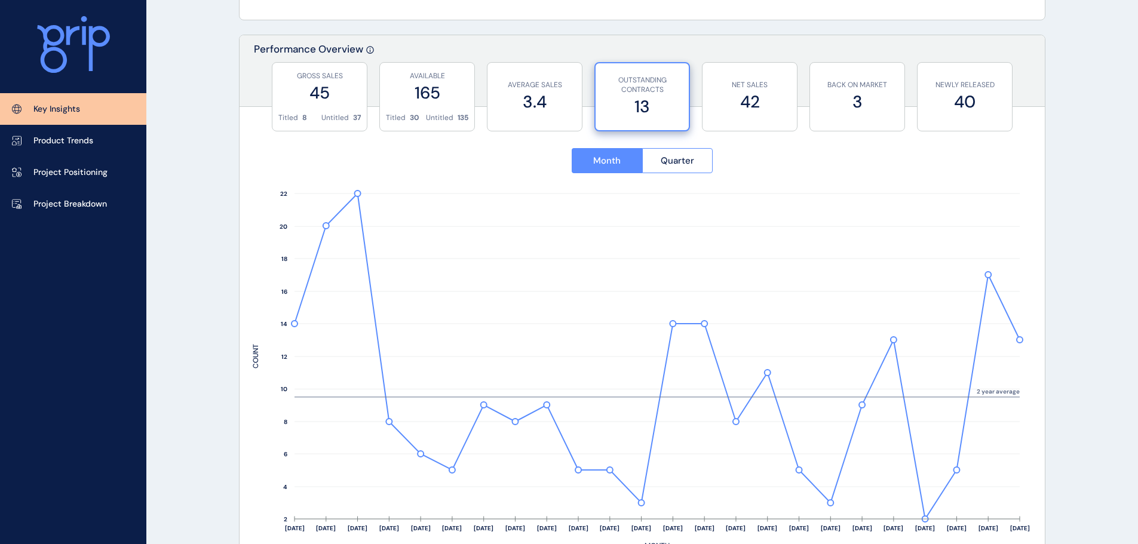
scroll to position [418, 0]
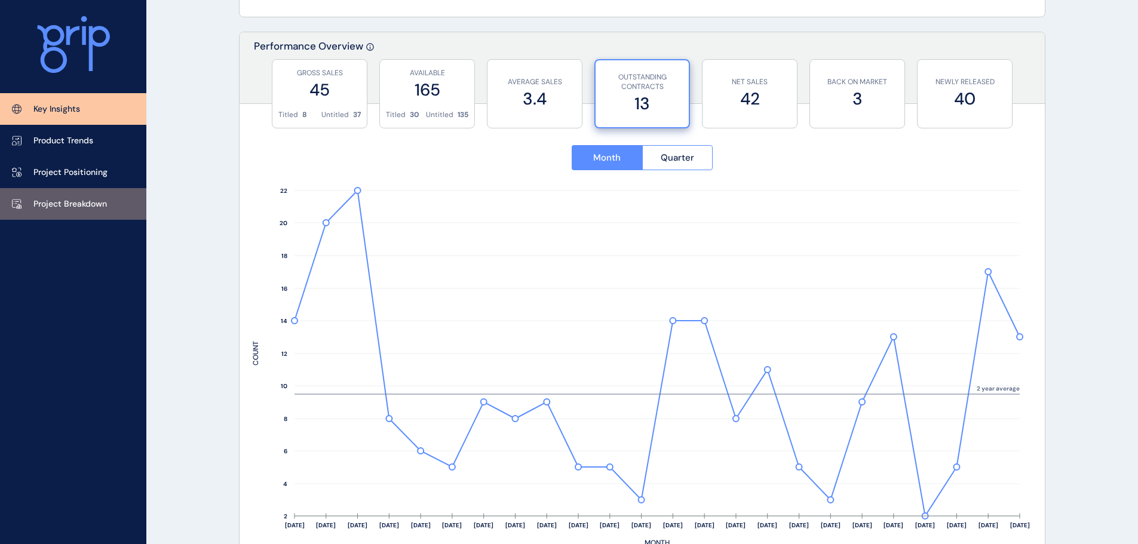
drag, startPoint x: 91, startPoint y: 203, endPoint x: 89, endPoint y: 209, distance: 6.2
click at [91, 203] on p "Project Breakdown" at bounding box center [69, 204] width 73 height 12
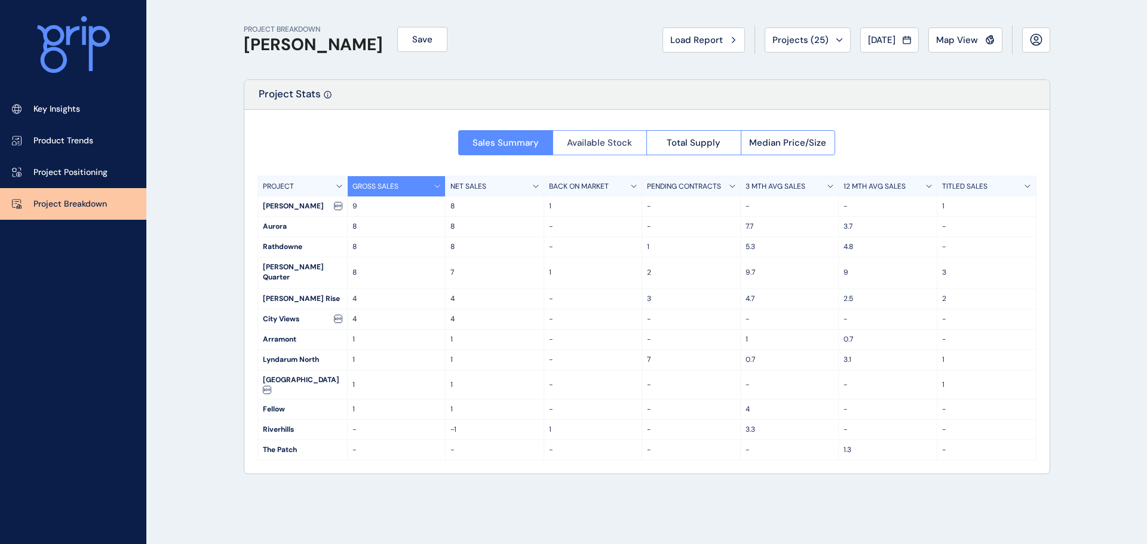
click at [595, 138] on span "Available Stock" at bounding box center [599, 143] width 65 height 12
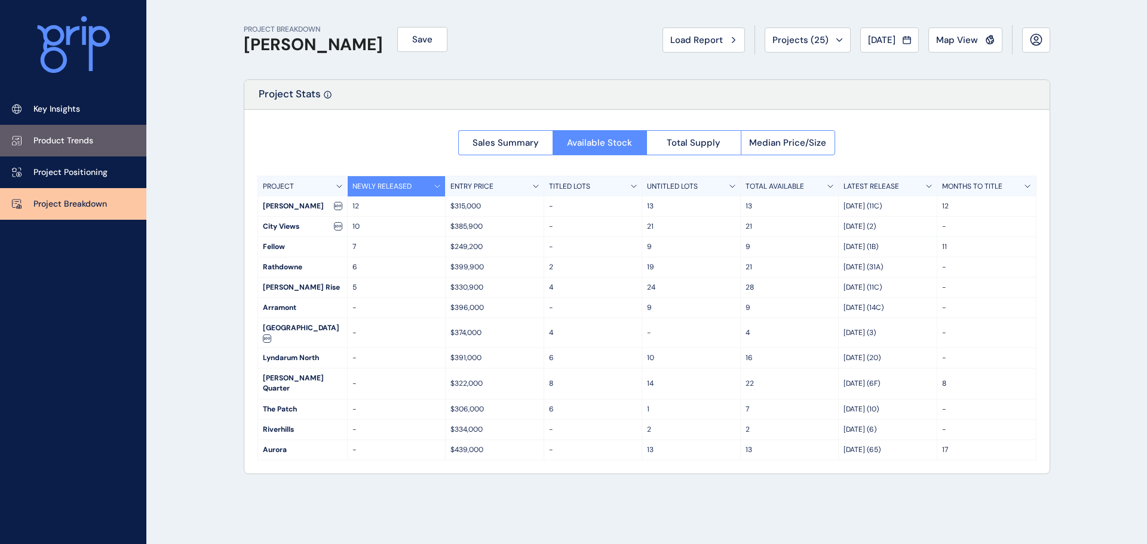
drag, startPoint x: 54, startPoint y: 109, endPoint x: 129, endPoint y: 154, distance: 86.8
click at [54, 109] on p "Key Insights" at bounding box center [56, 109] width 47 height 12
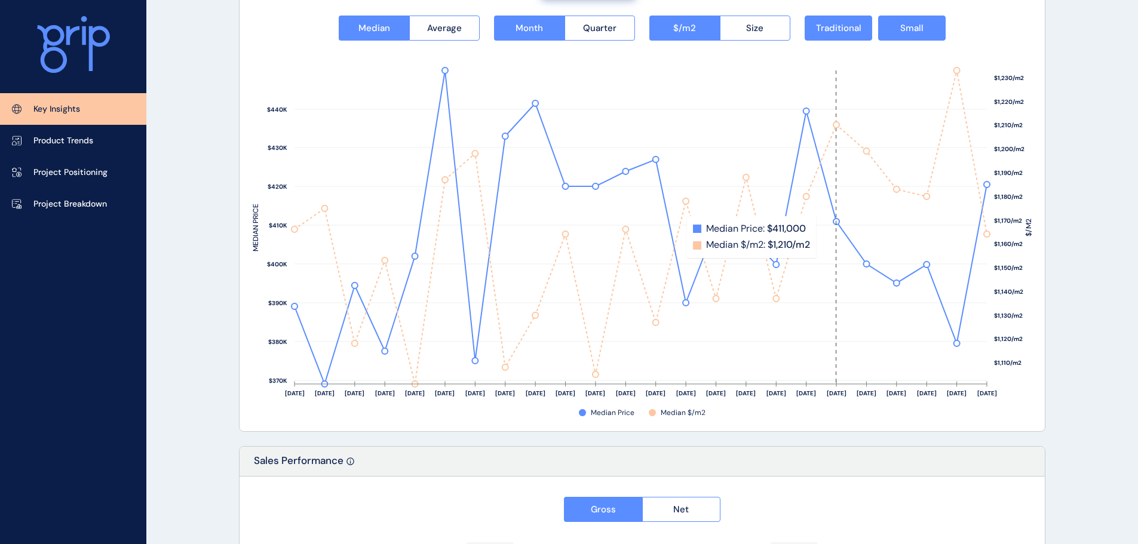
scroll to position [1494, 0]
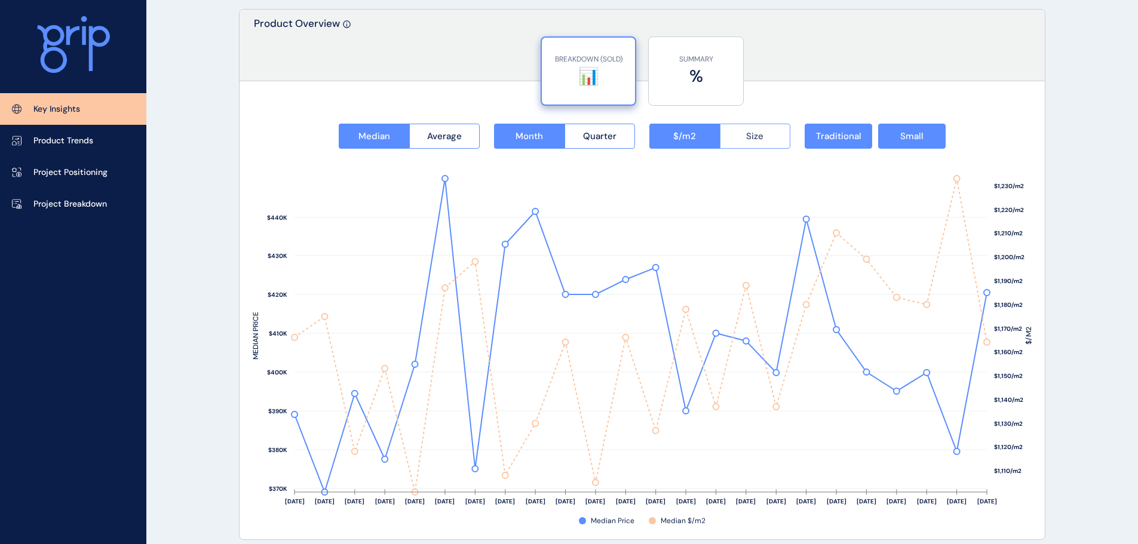
click at [760, 139] on span "Size" at bounding box center [754, 136] width 17 height 12
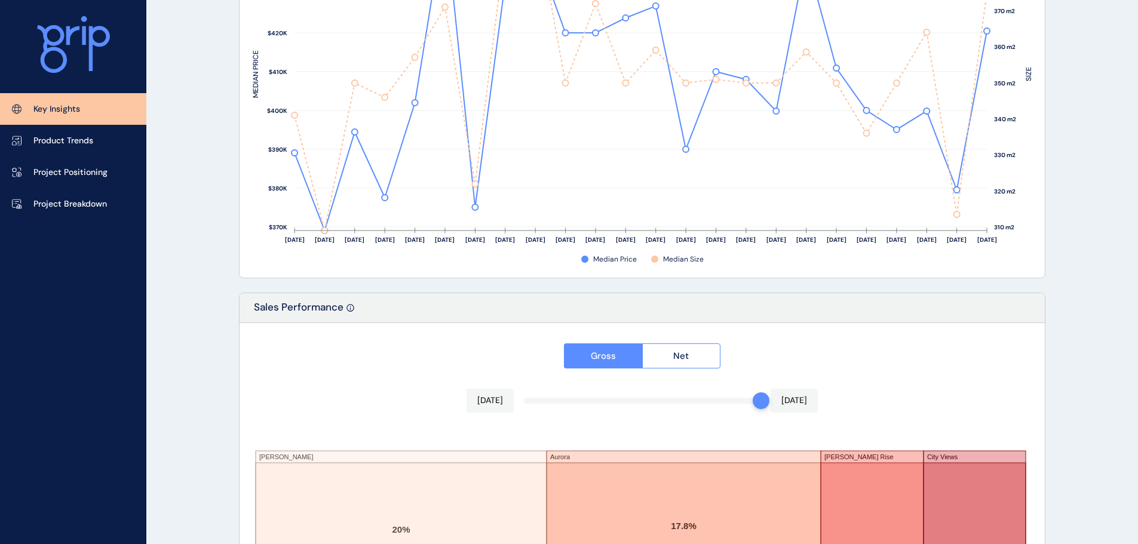
scroll to position [1971, 0]
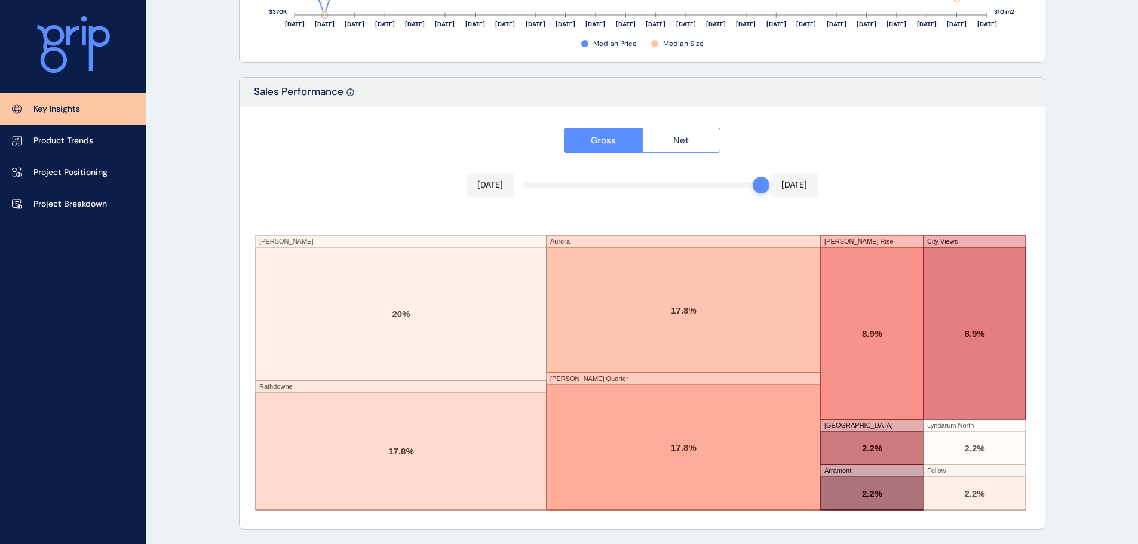
click at [688, 146] on span "Net" at bounding box center [681, 140] width 16 height 12
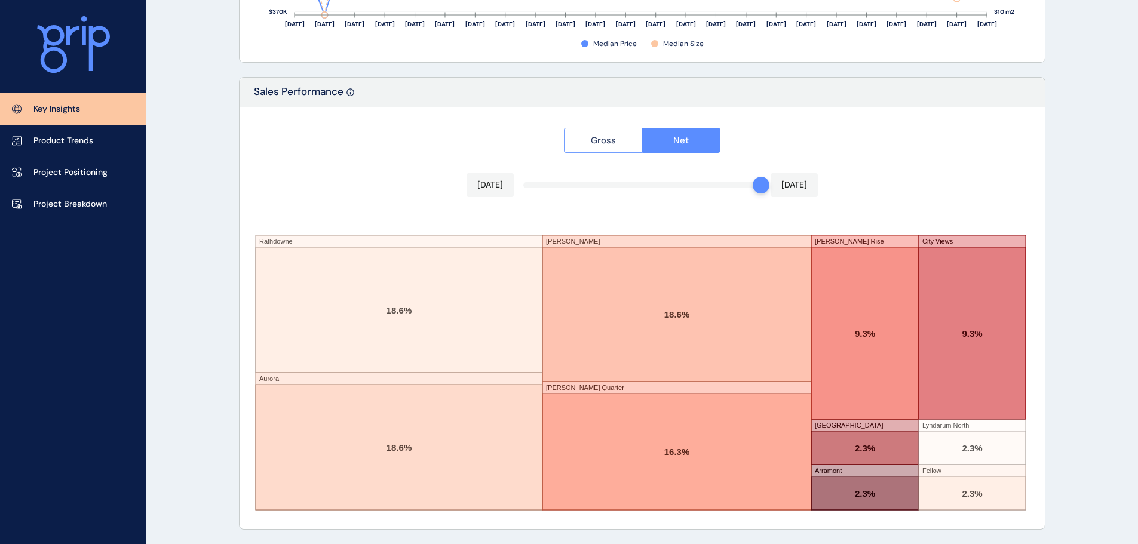
click at [609, 138] on span "Gross" at bounding box center [603, 140] width 25 height 12
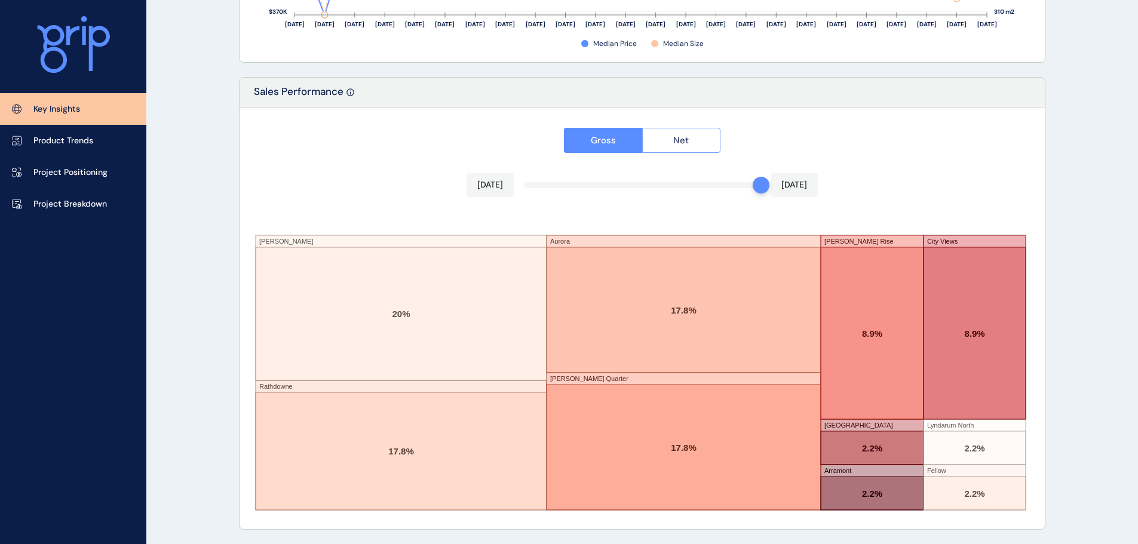
click at [715, 146] on button "Net" at bounding box center [681, 140] width 79 height 25
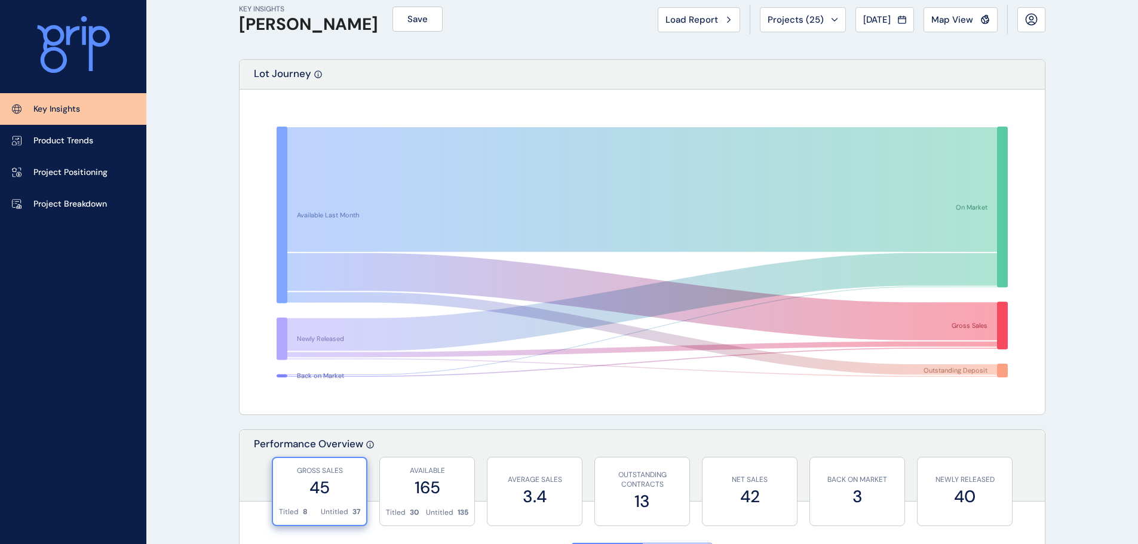
scroll to position [0, 0]
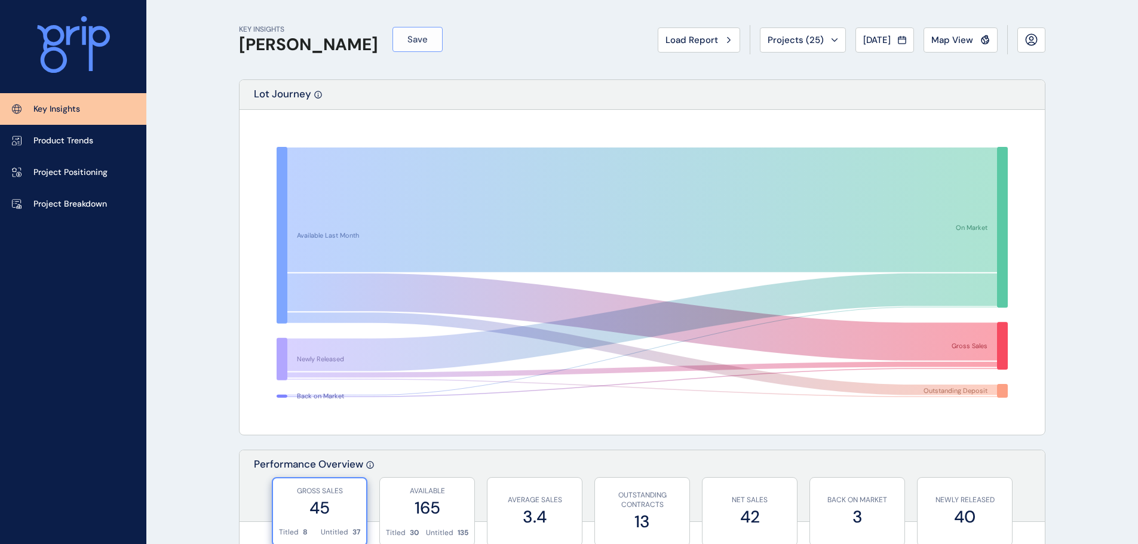
click at [408, 42] on span "Save" at bounding box center [418, 39] width 20 height 12
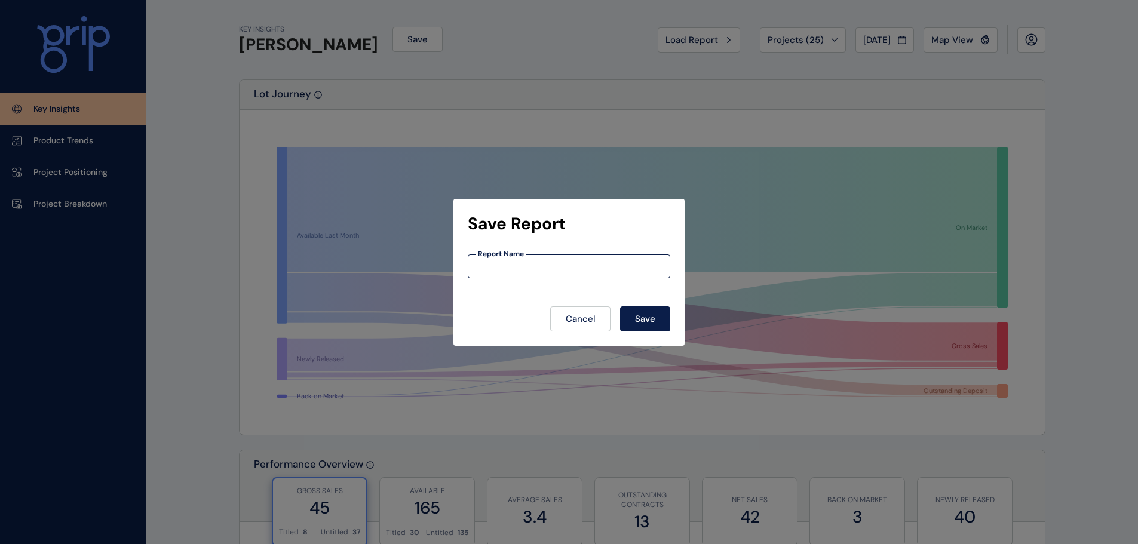
click at [528, 268] on input at bounding box center [568, 266] width 201 height 10
type input "**********"
click at [655, 320] on span "Save" at bounding box center [645, 319] width 20 height 12
